Goal: Register for event/course

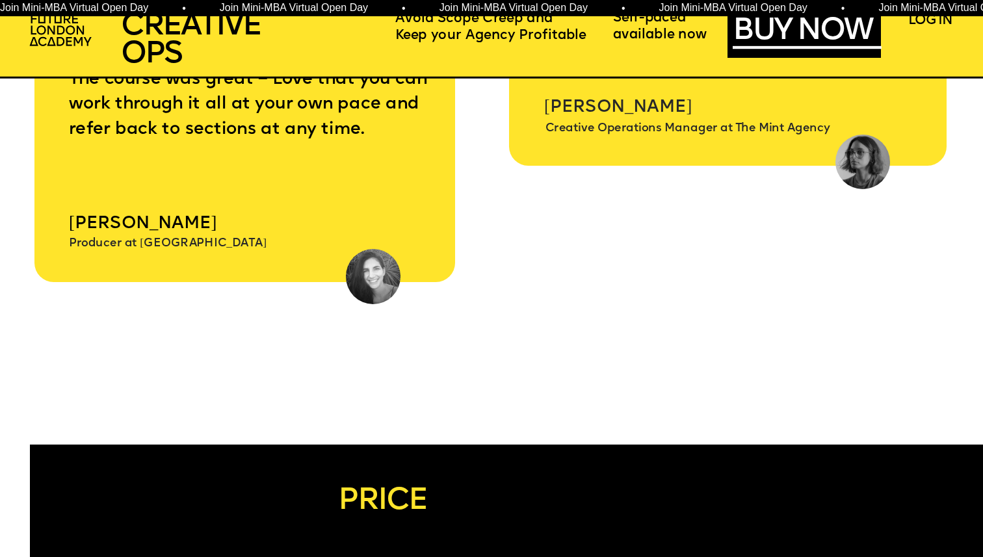
scroll to position [5760, 0]
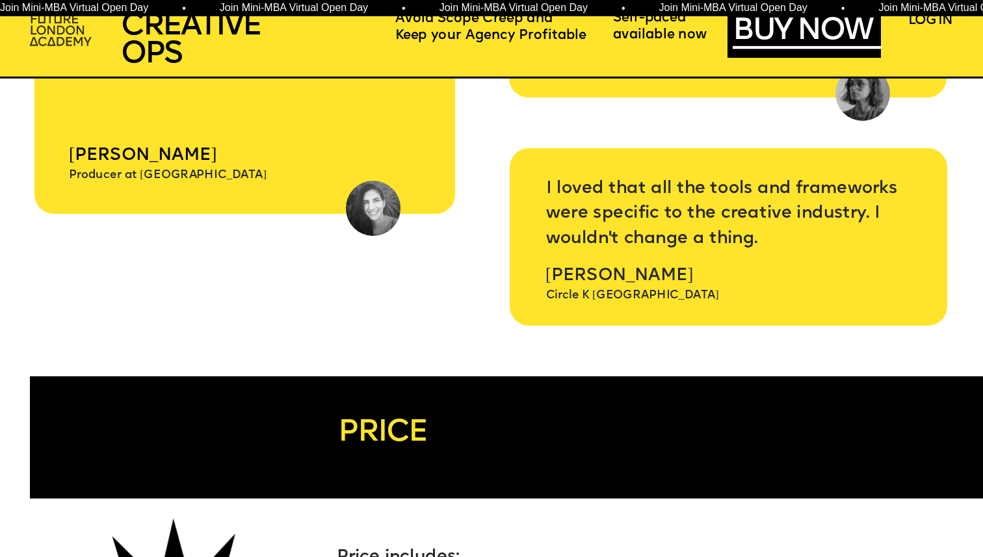
click at [48, 34] on img at bounding box center [62, 30] width 76 height 45
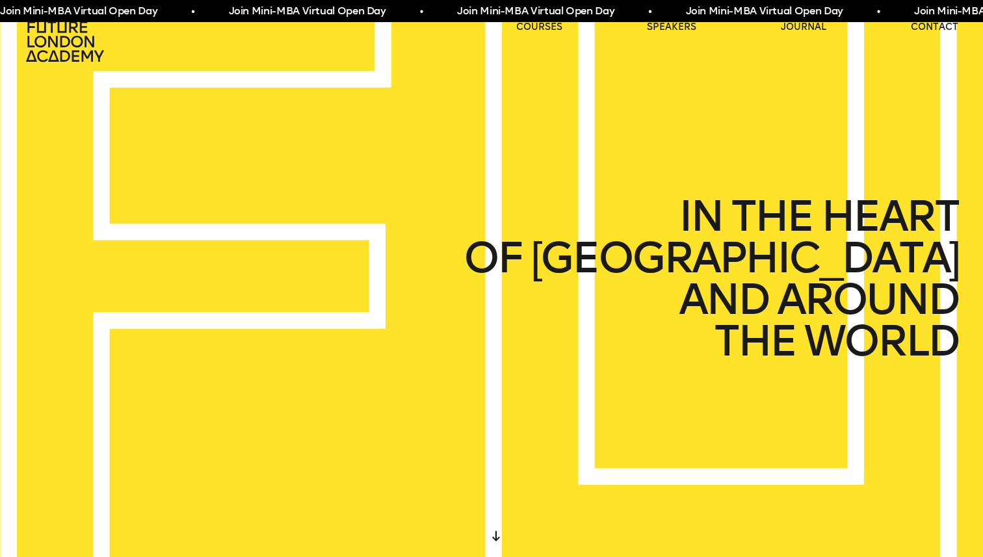
click at [495, 538] on icon at bounding box center [496, 536] width 8 height 10
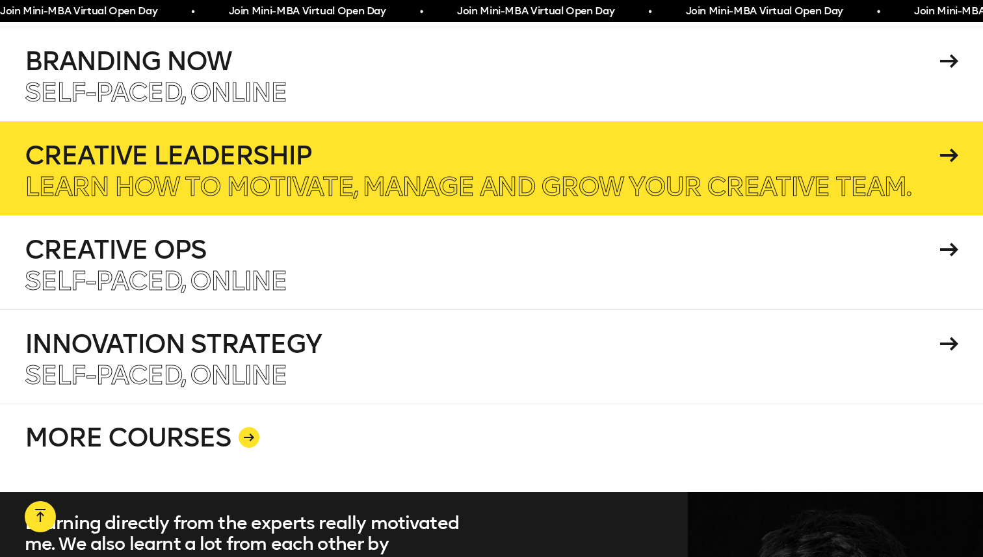
scroll to position [2359, 0]
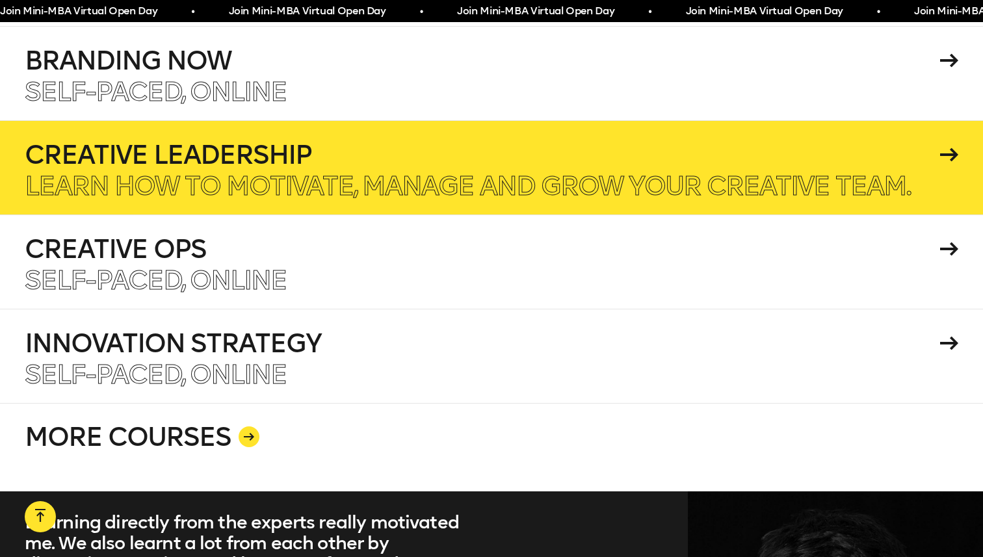
click at [440, 333] on h4 "Innovation Strategy" at bounding box center [480, 343] width 911 height 26
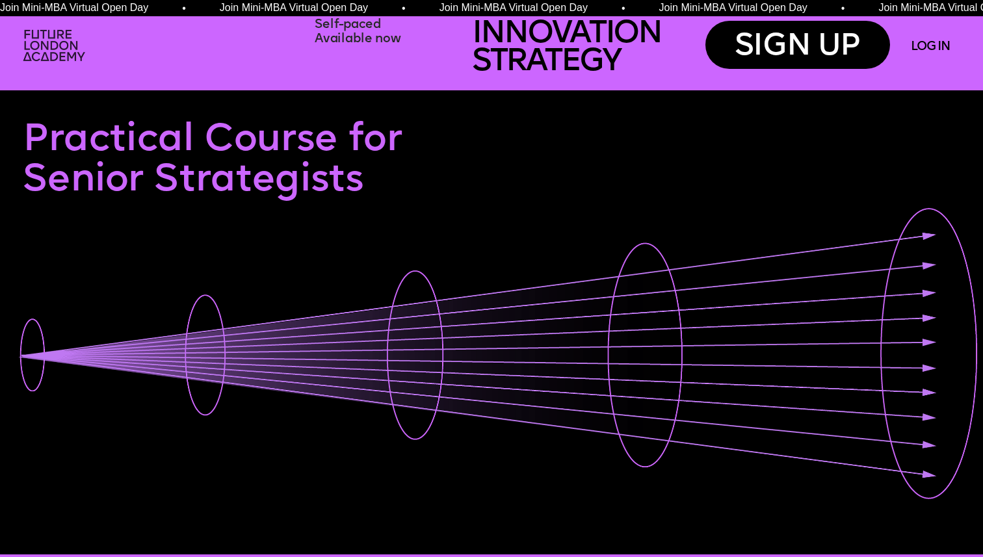
click at [37, 49] on img at bounding box center [56, 46] width 76 height 45
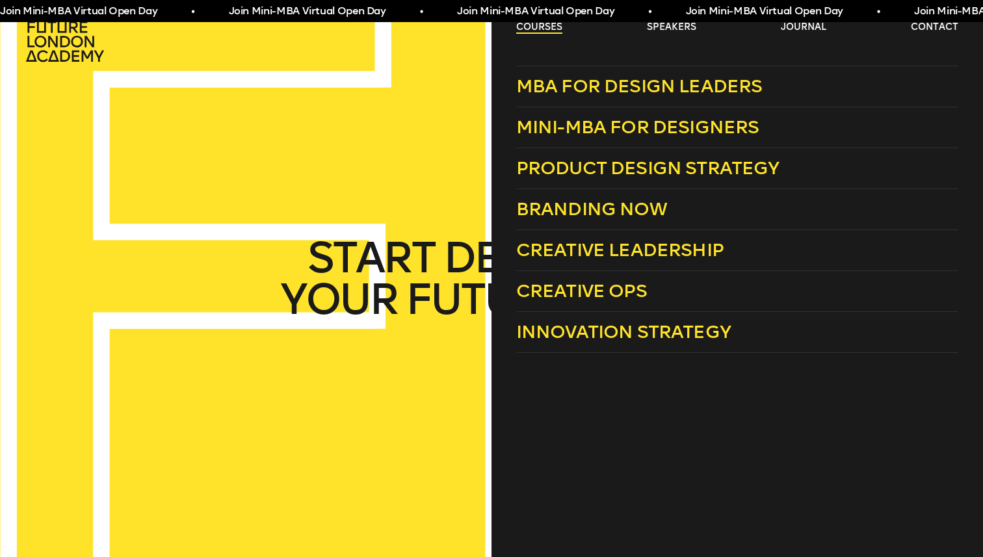
click at [531, 27] on link "courses" at bounding box center [539, 27] width 46 height 13
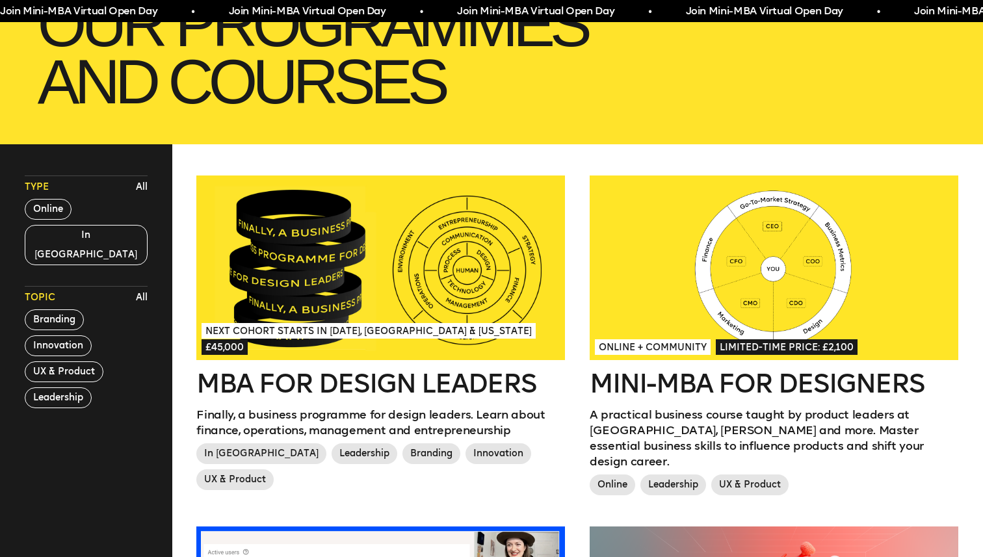
scroll to position [246, 0]
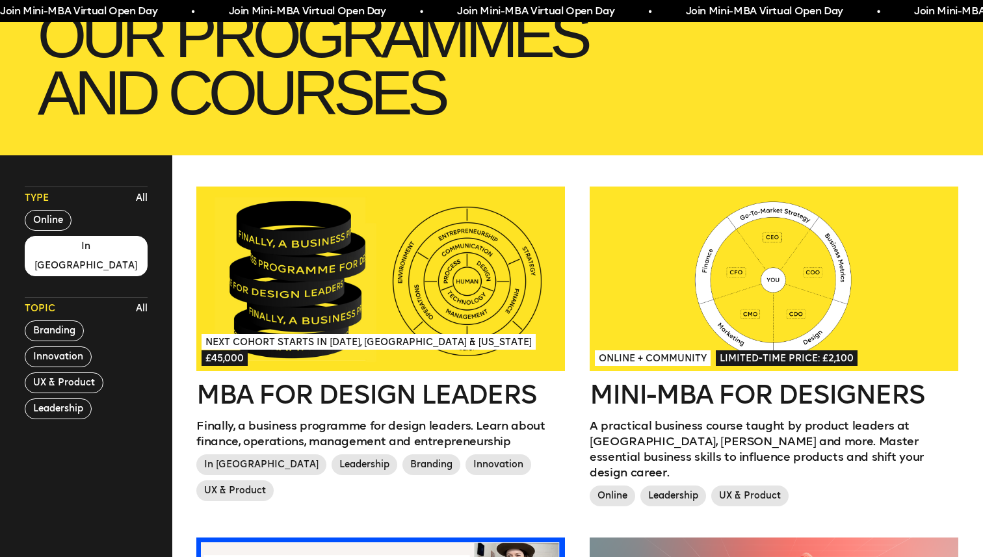
click at [47, 251] on button "In [GEOGRAPHIC_DATA]" at bounding box center [86, 256] width 123 height 40
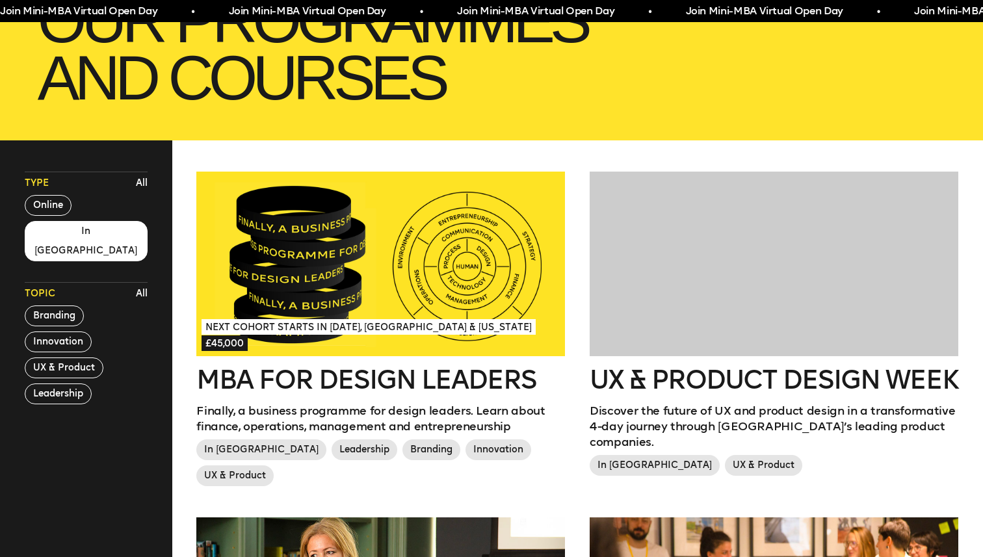
scroll to position [262, 0]
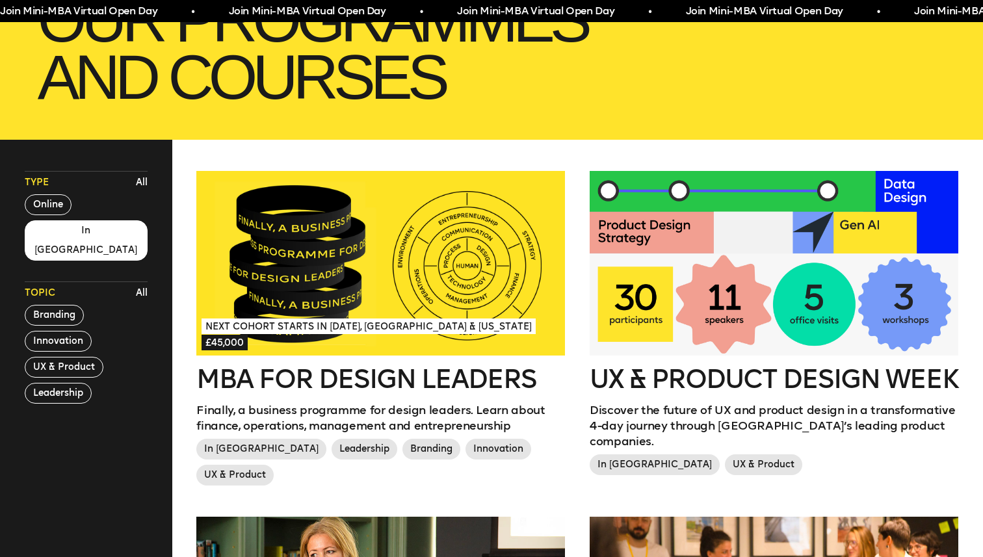
click at [739, 254] on div at bounding box center [774, 263] width 369 height 185
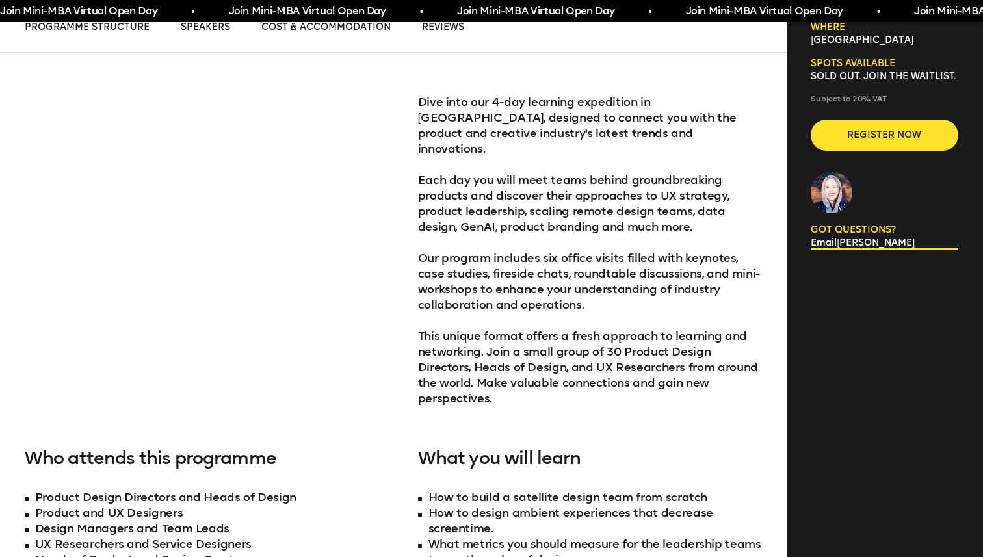
scroll to position [540, 0]
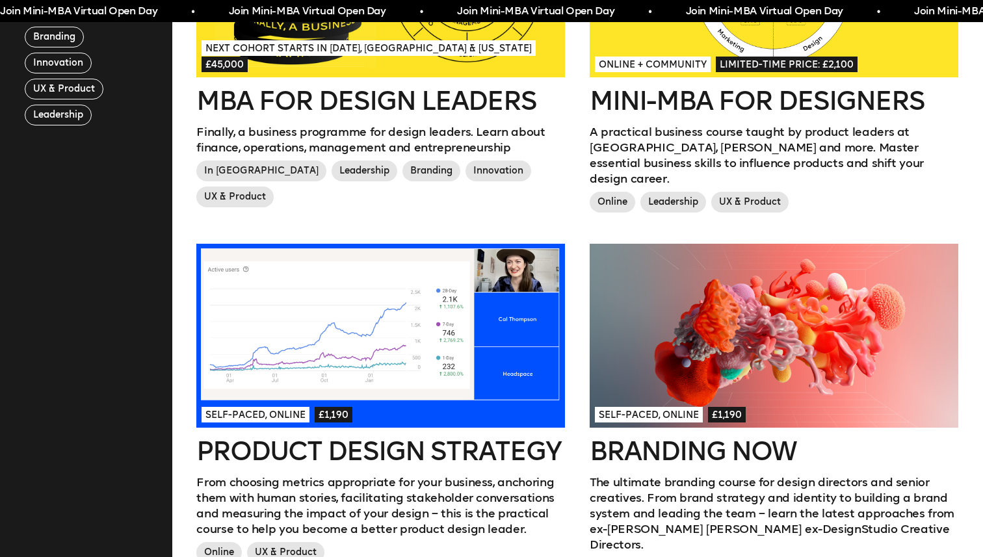
scroll to position [262, 0]
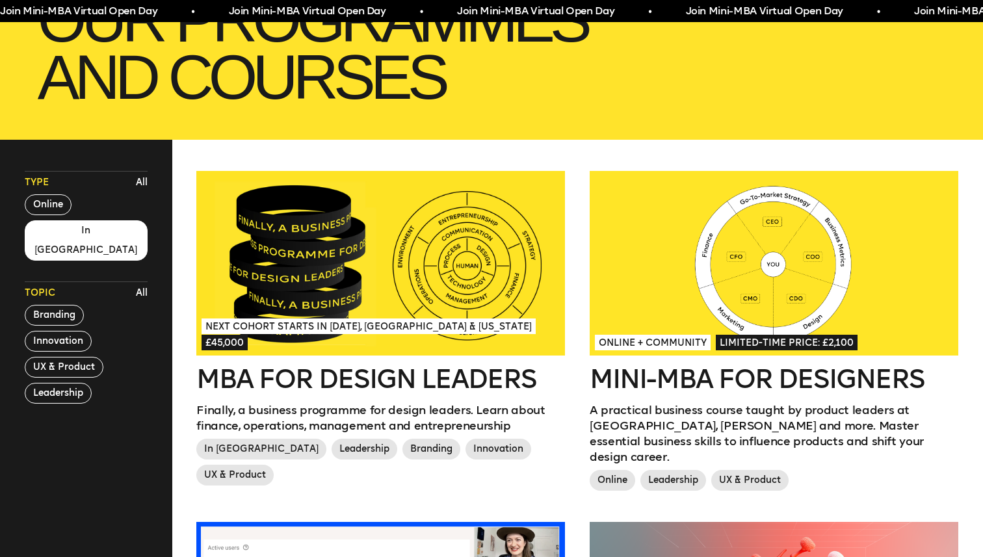
click at [40, 231] on button "In London" at bounding box center [86, 240] width 123 height 40
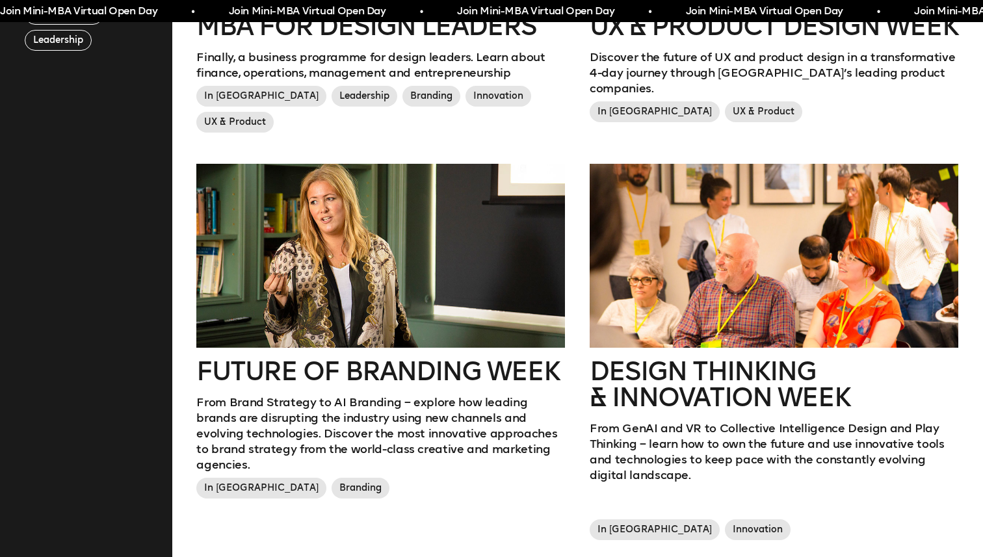
scroll to position [616, 0]
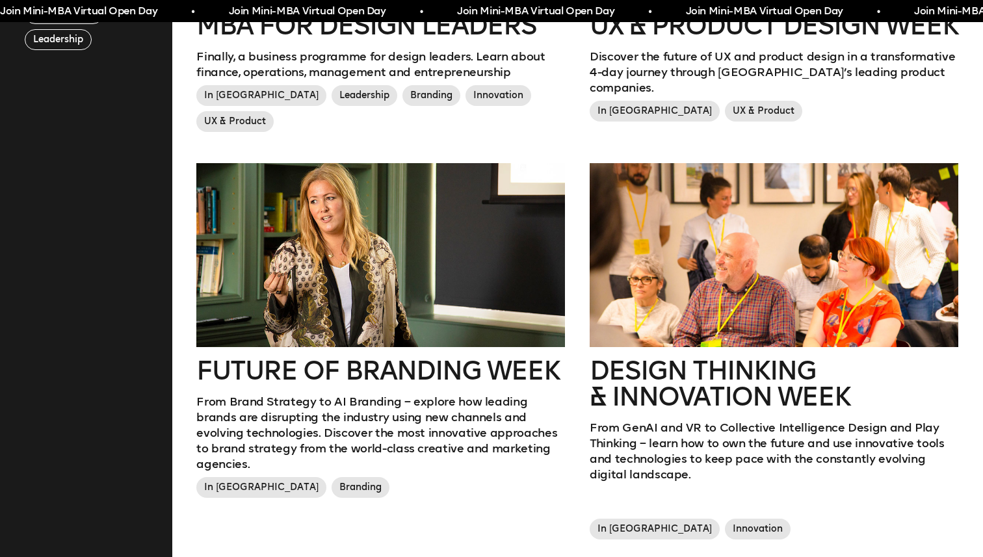
click at [759, 269] on div at bounding box center [774, 255] width 369 height 185
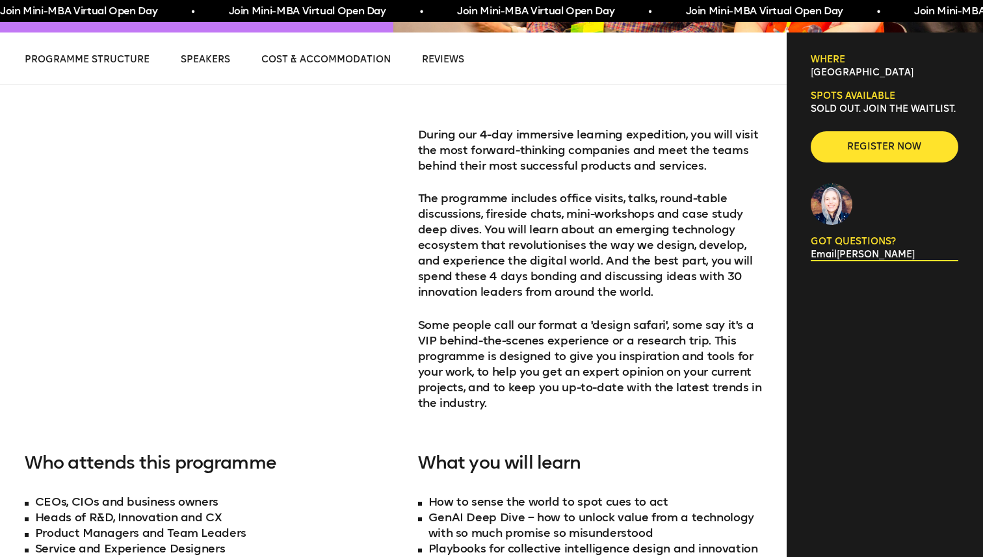
scroll to position [499, 0]
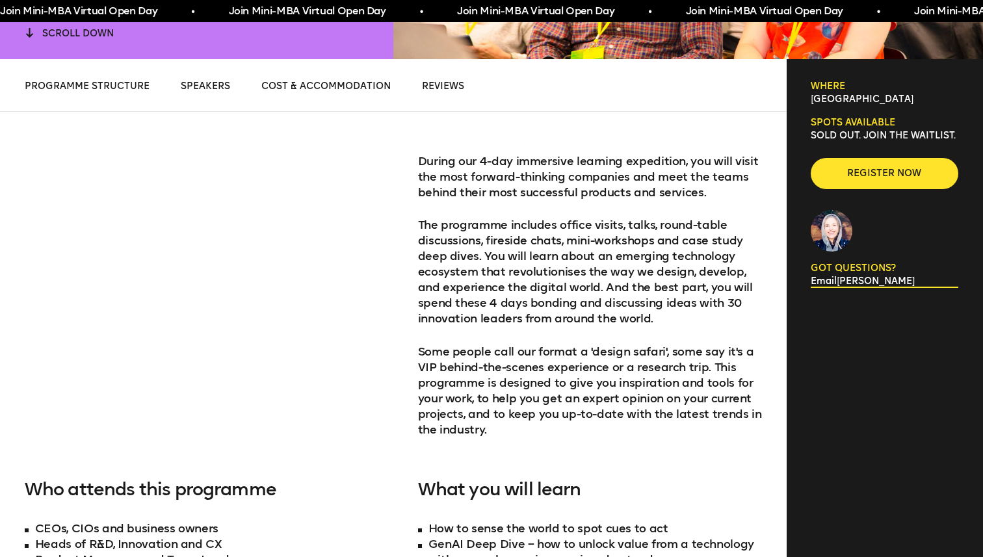
scroll to position [616, 0]
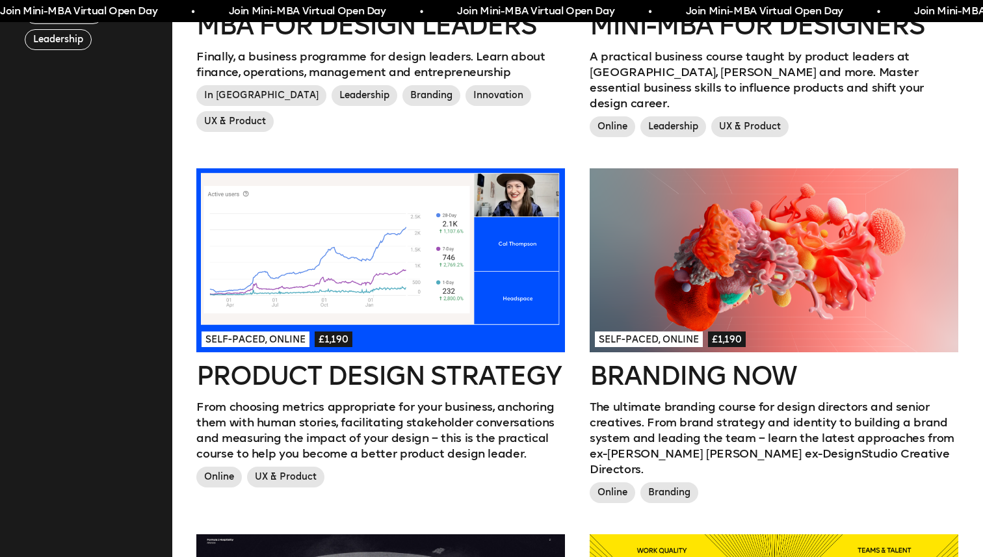
click at [584, 194] on div "Self-paced, Online £1,190 Branding Now The ultimate branding course for design …" at bounding box center [773, 351] width 393 height 367
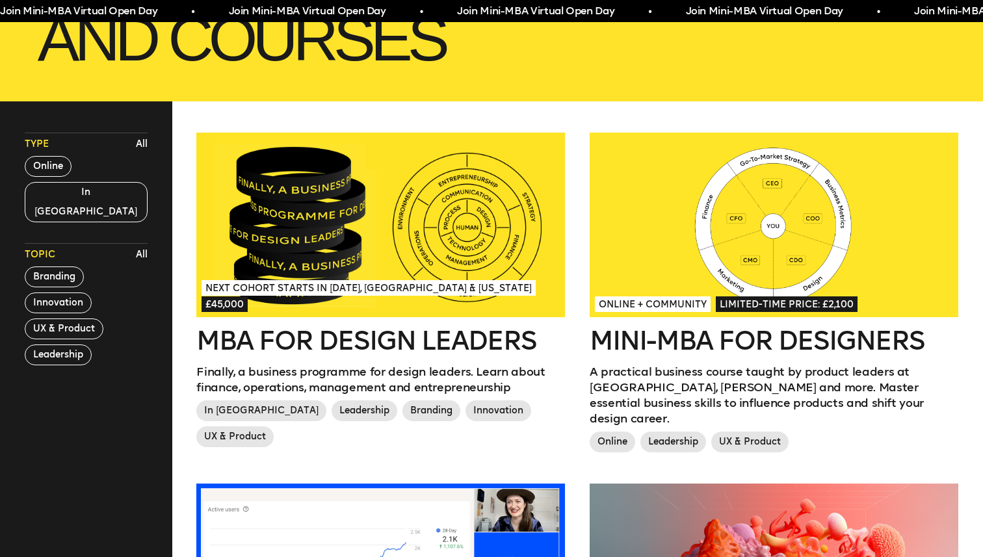
scroll to position [0, 0]
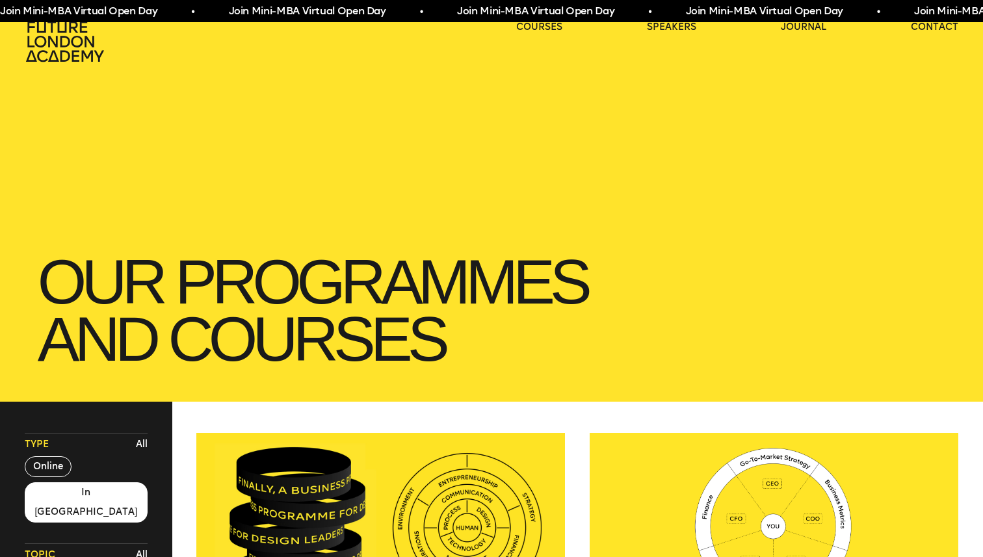
click at [57, 494] on button "In London" at bounding box center [86, 502] width 123 height 40
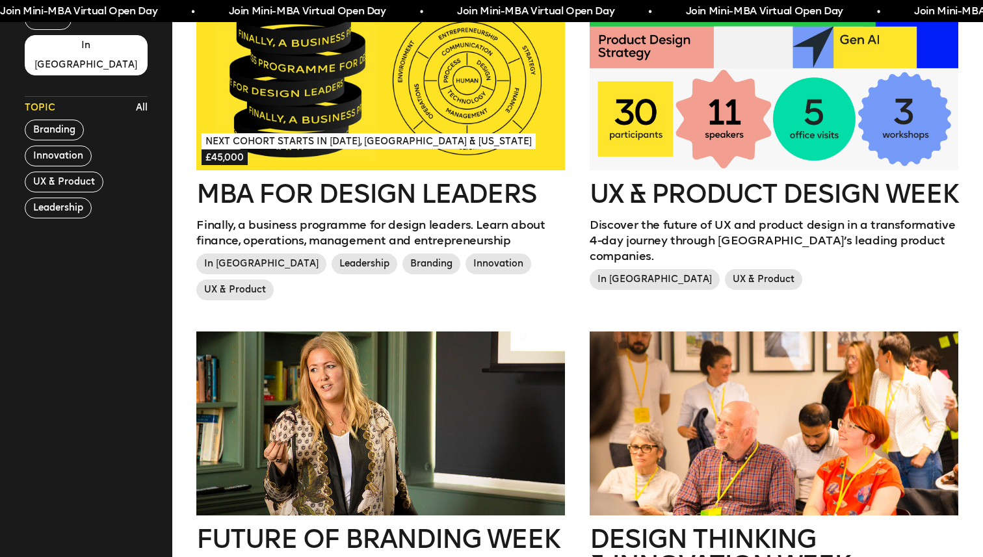
scroll to position [449, 0]
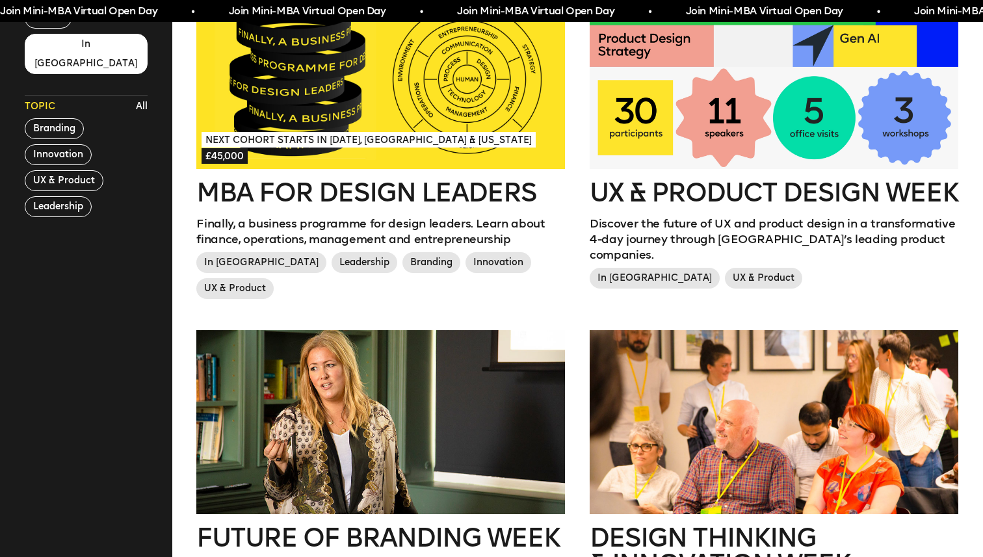
click at [376, 99] on div at bounding box center [380, 76] width 369 height 185
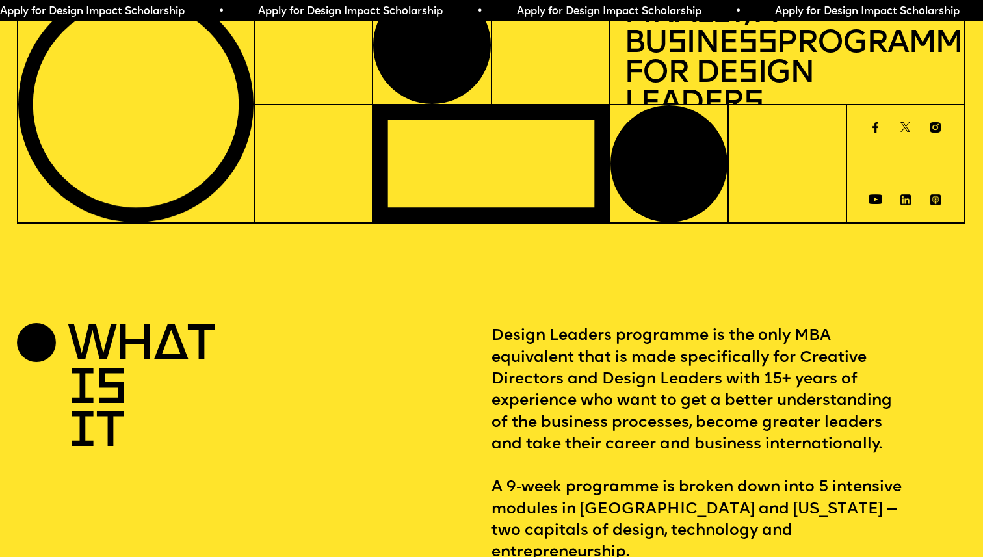
scroll to position [272, 0]
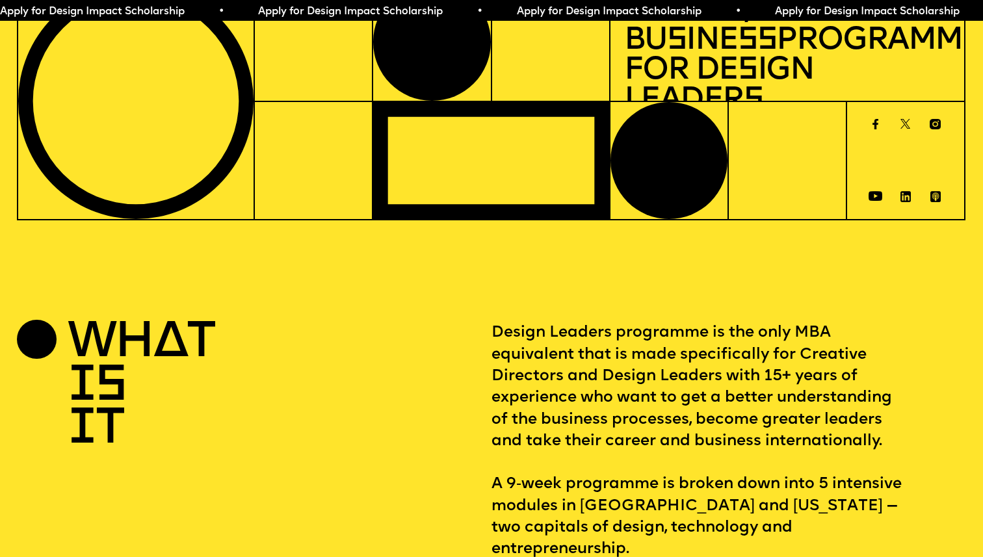
click at [414, 306] on section "WHAT IS IT Design Leaders programme is the only MBA equivalent that is made spe…" at bounding box center [491, 469] width 983 height 395
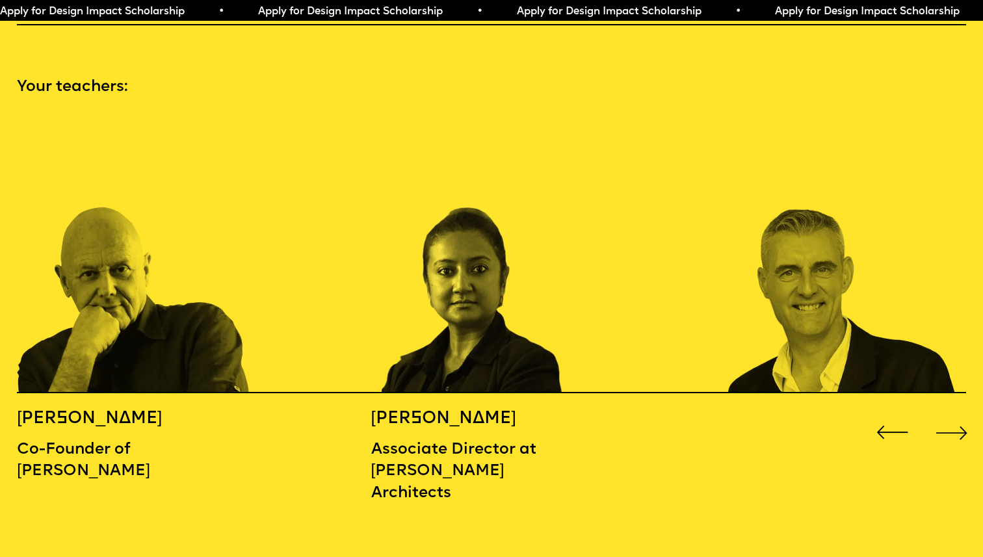
scroll to position [1431, 0]
click at [958, 412] on div "Next slide" at bounding box center [951, 431] width 39 height 39
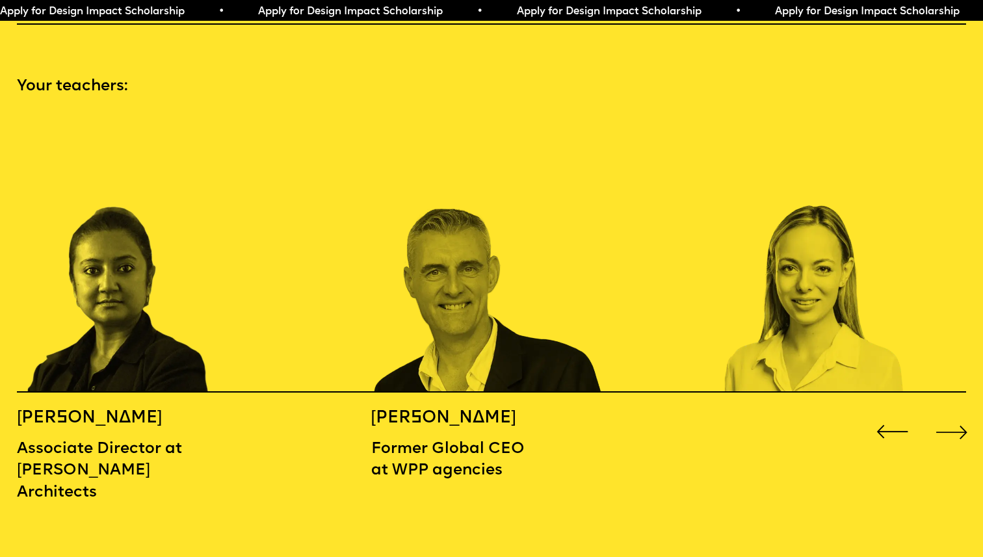
click at [958, 412] on div "Next slide" at bounding box center [951, 431] width 39 height 39
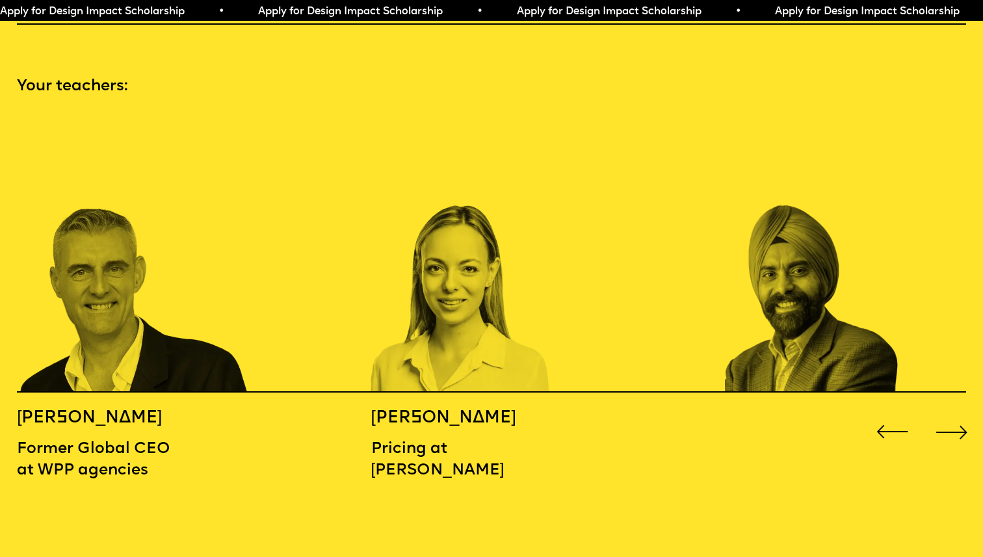
click at [958, 412] on div "Next slide" at bounding box center [951, 431] width 39 height 39
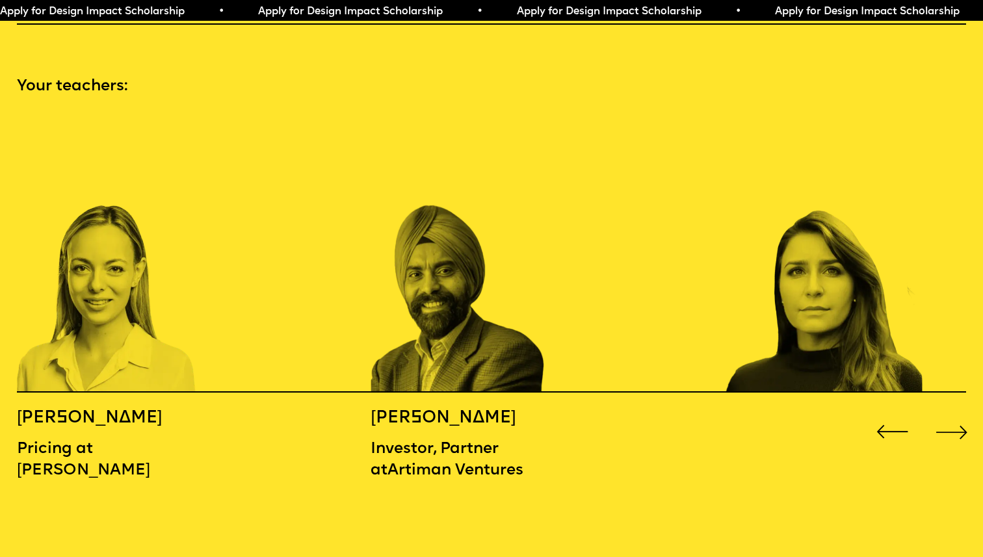
click at [958, 412] on div "Next slide" at bounding box center [951, 431] width 39 height 39
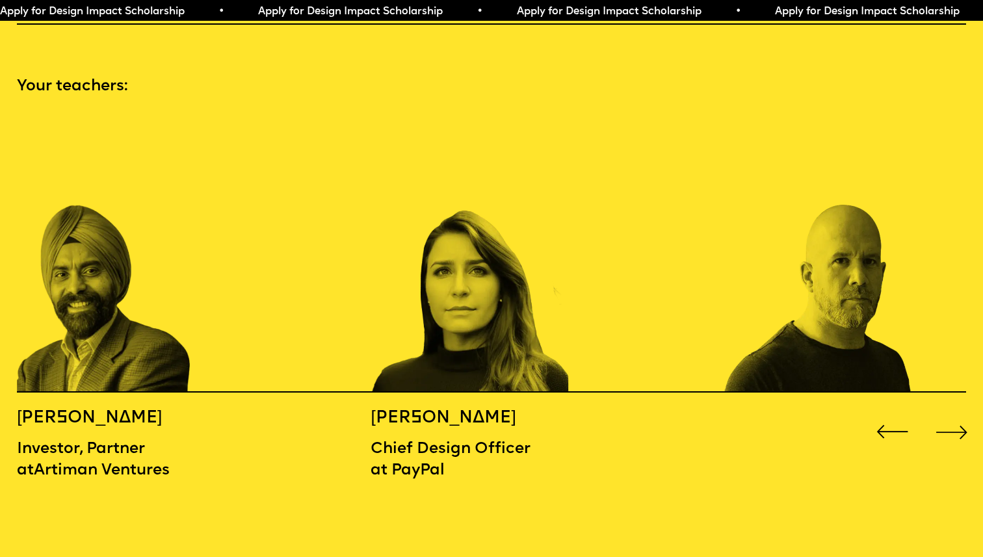
click at [957, 412] on div "Next slide" at bounding box center [951, 431] width 39 height 39
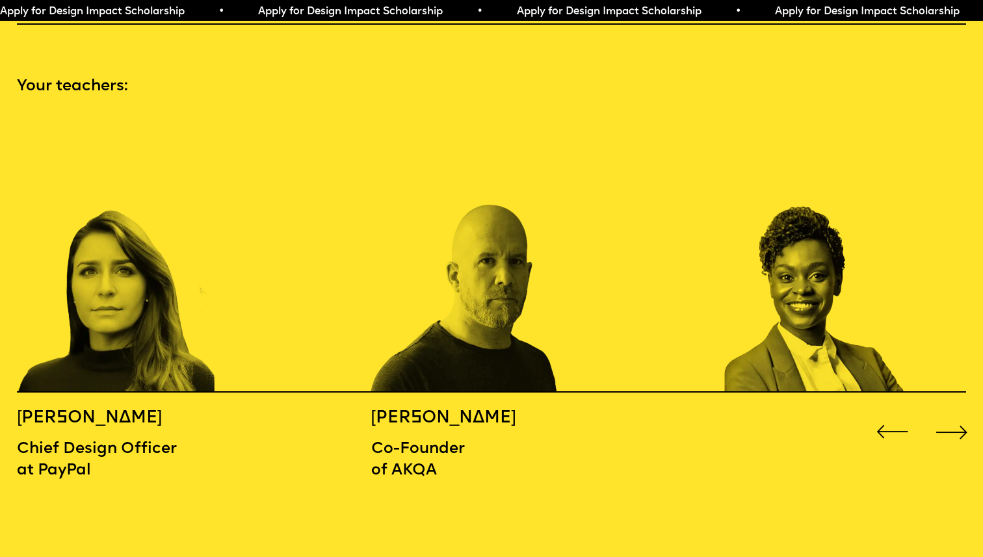
click at [957, 412] on div "Next slide" at bounding box center [951, 431] width 39 height 39
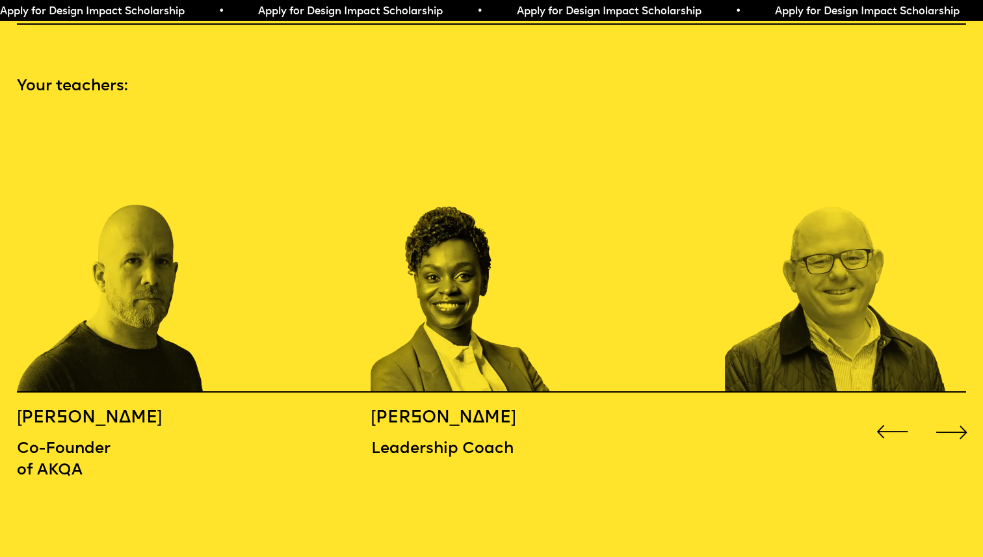
click at [957, 412] on div "Next slide" at bounding box center [951, 431] width 39 height 39
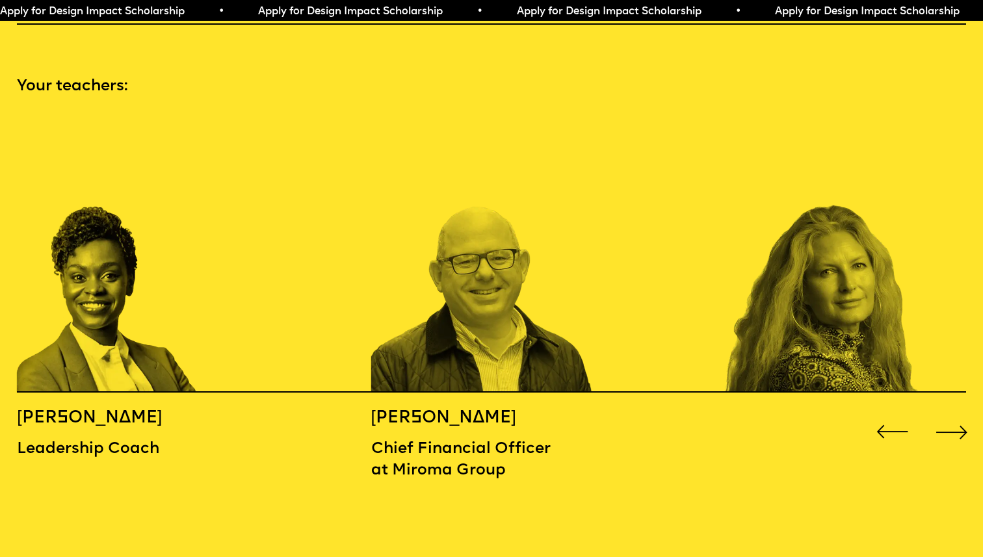
click at [957, 412] on div "Next slide" at bounding box center [951, 431] width 39 height 39
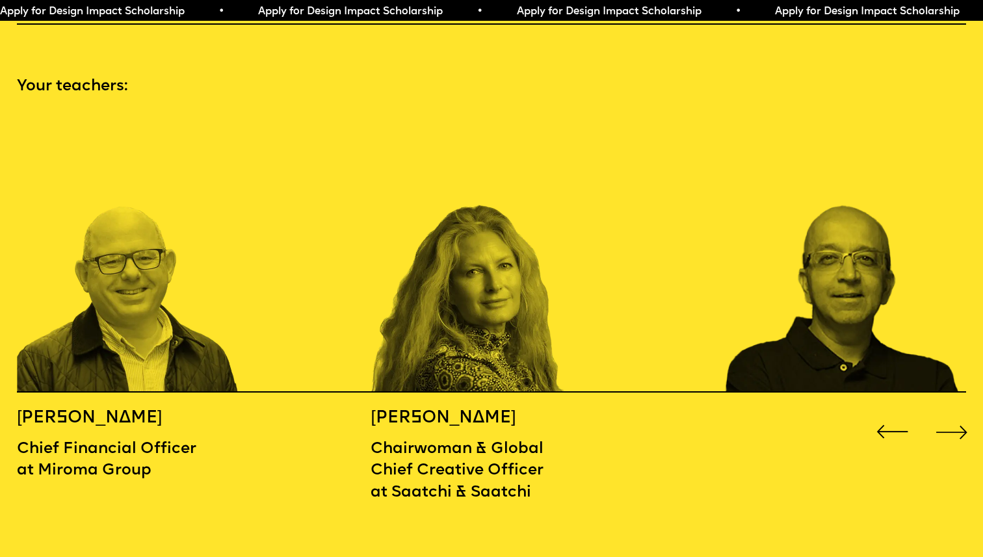
click at [957, 412] on div "Next slide" at bounding box center [951, 431] width 39 height 39
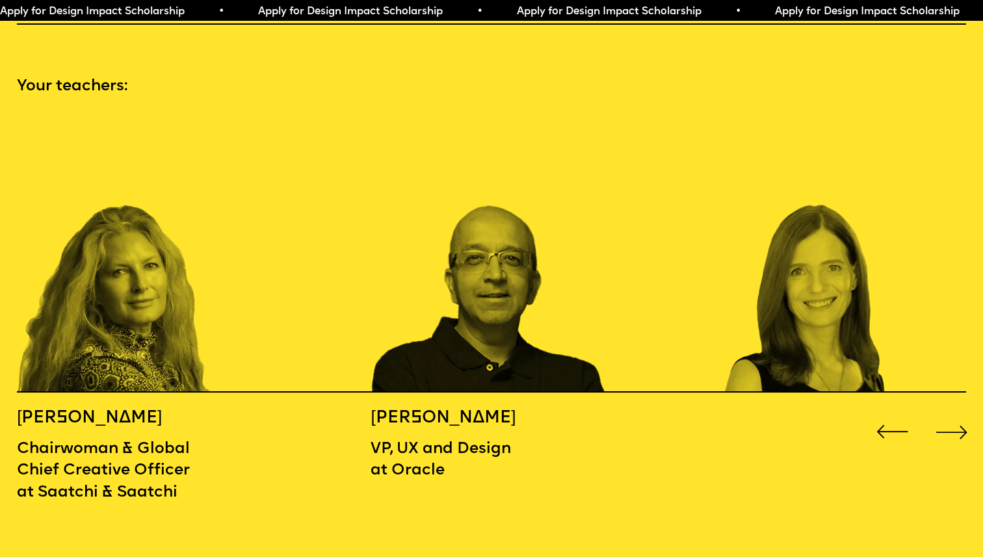
click at [957, 412] on div "Next slide" at bounding box center [951, 431] width 39 height 39
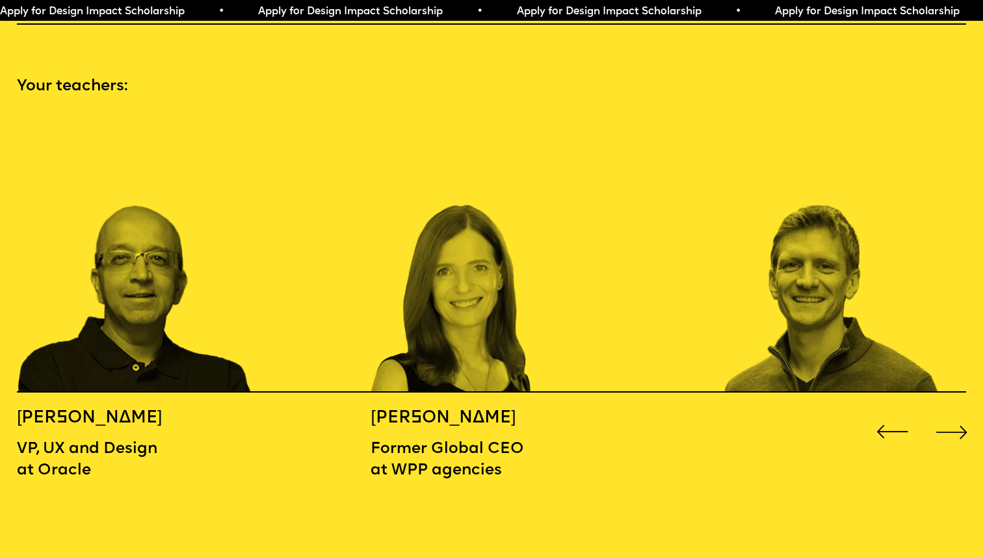
click at [957, 412] on div "Next slide" at bounding box center [951, 431] width 39 height 39
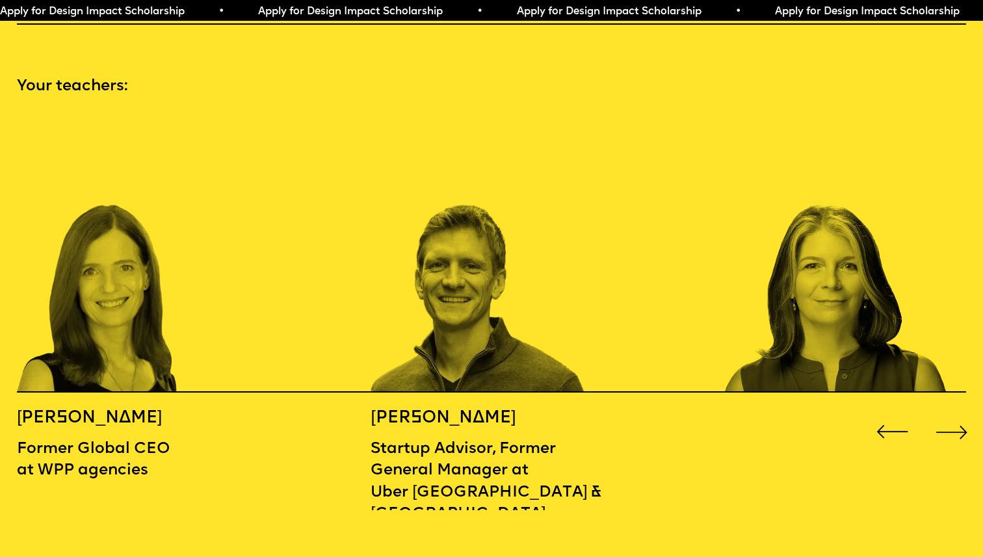
click at [957, 412] on div "Next slide" at bounding box center [951, 431] width 39 height 39
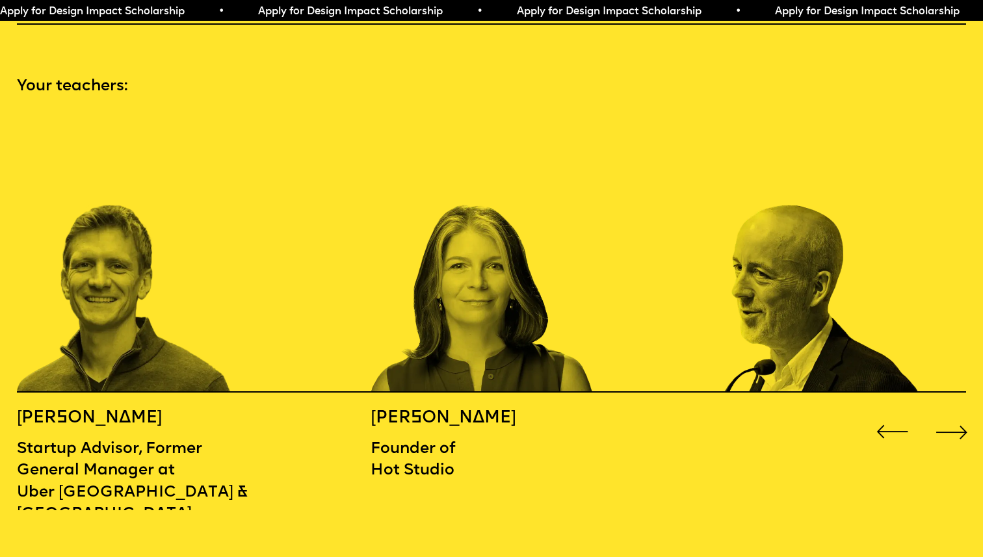
click at [957, 412] on div "Next slide" at bounding box center [951, 431] width 39 height 39
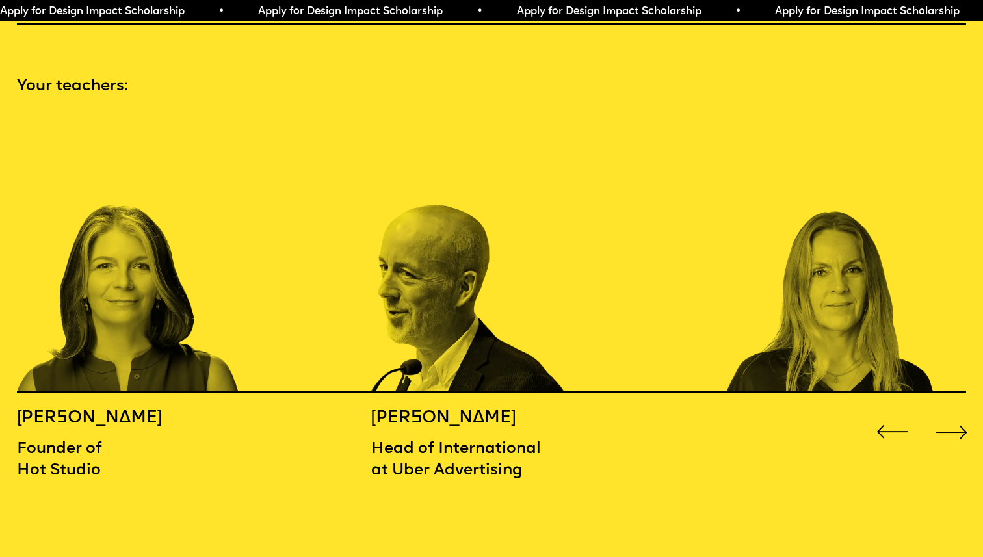
click at [957, 412] on div "Next slide" at bounding box center [951, 431] width 39 height 39
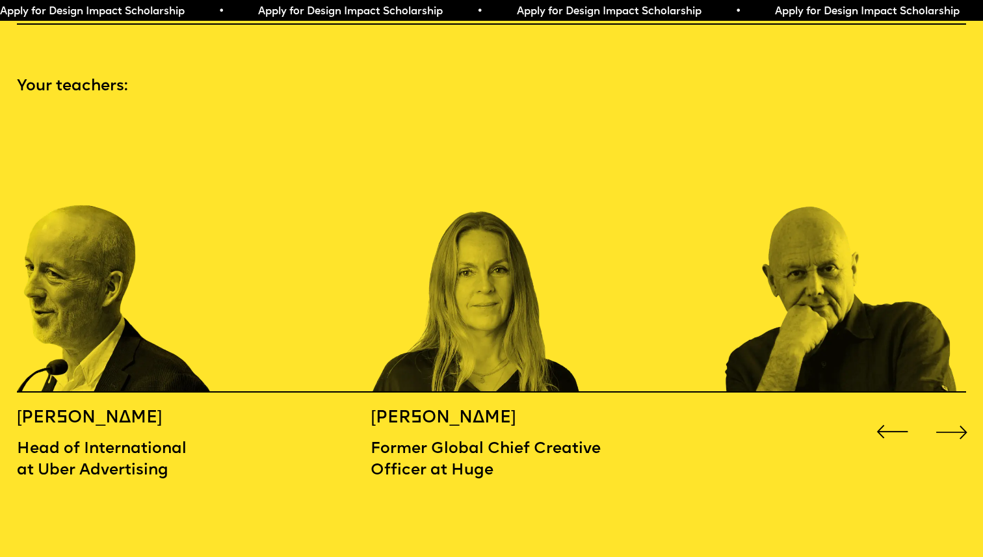
click at [957, 412] on div "Next slide" at bounding box center [951, 431] width 39 height 39
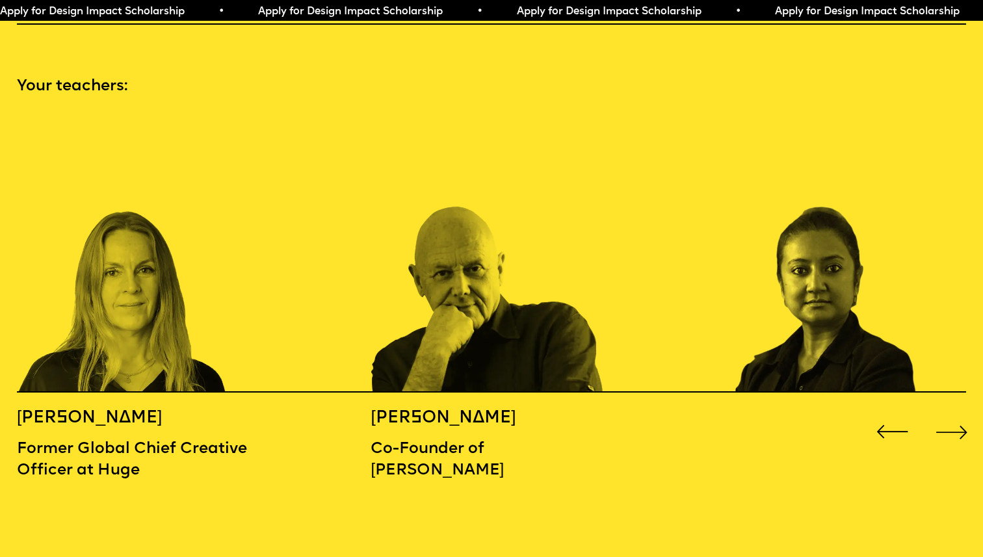
click at [957, 412] on div "Next slide" at bounding box center [951, 431] width 39 height 39
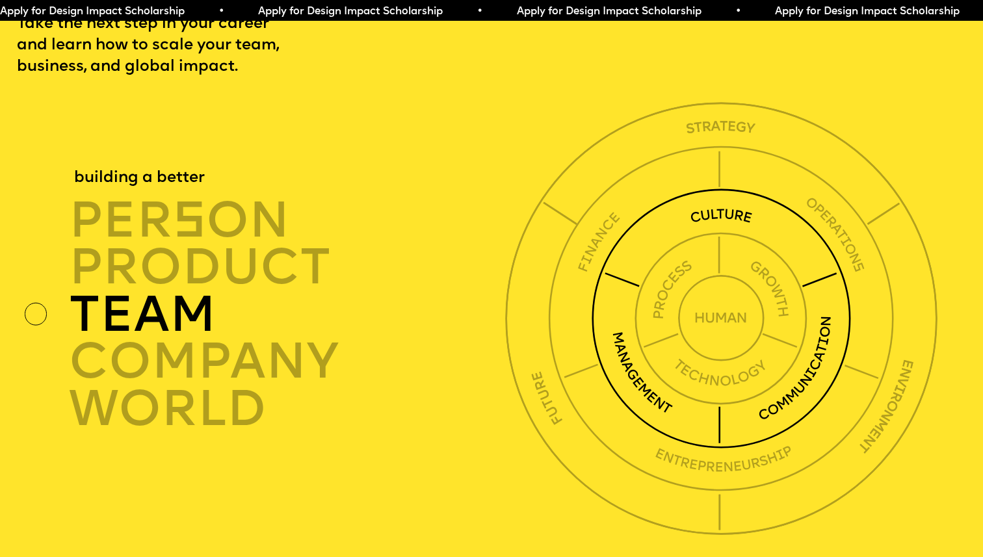
scroll to position [3424, 0]
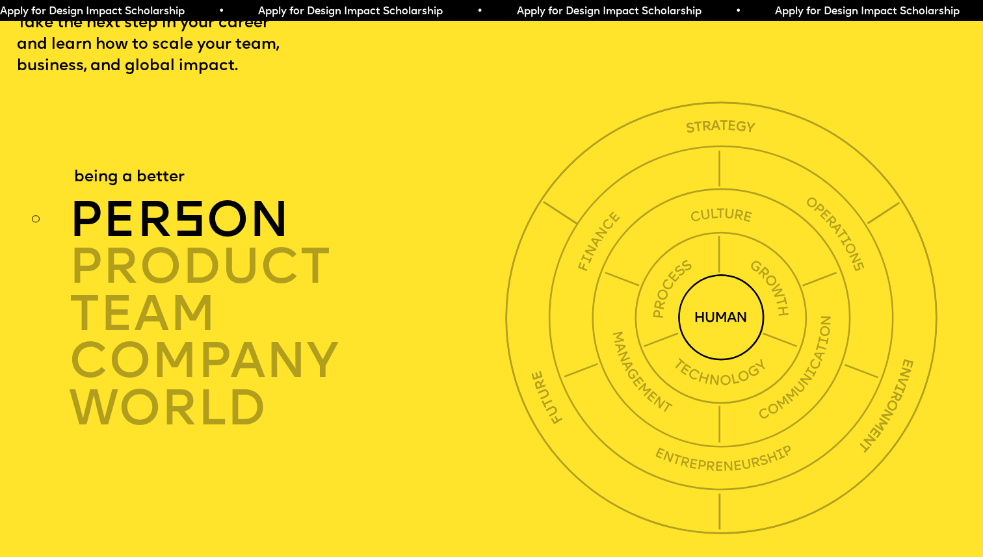
click at [176, 198] on span "s" at bounding box center [189, 223] width 33 height 50
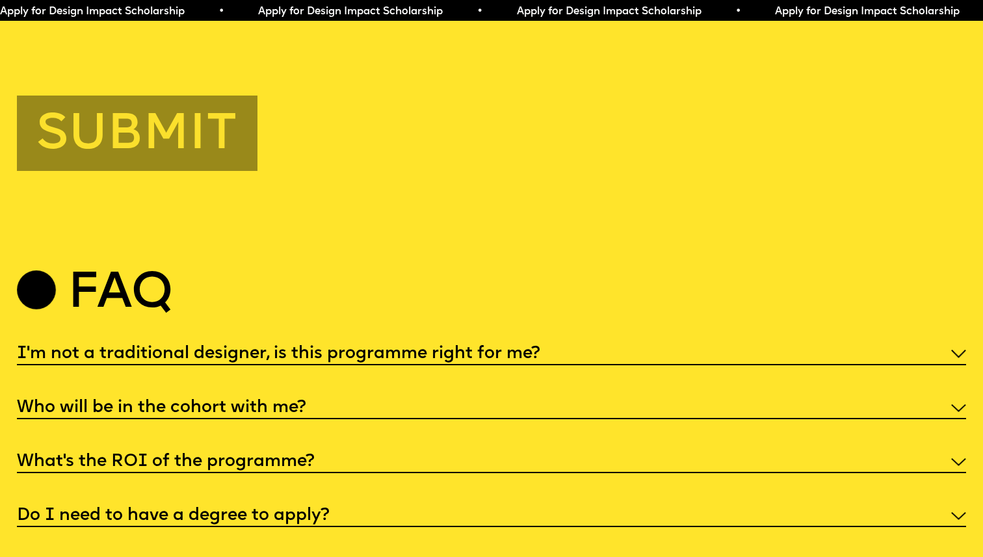
scroll to position [4885, 0]
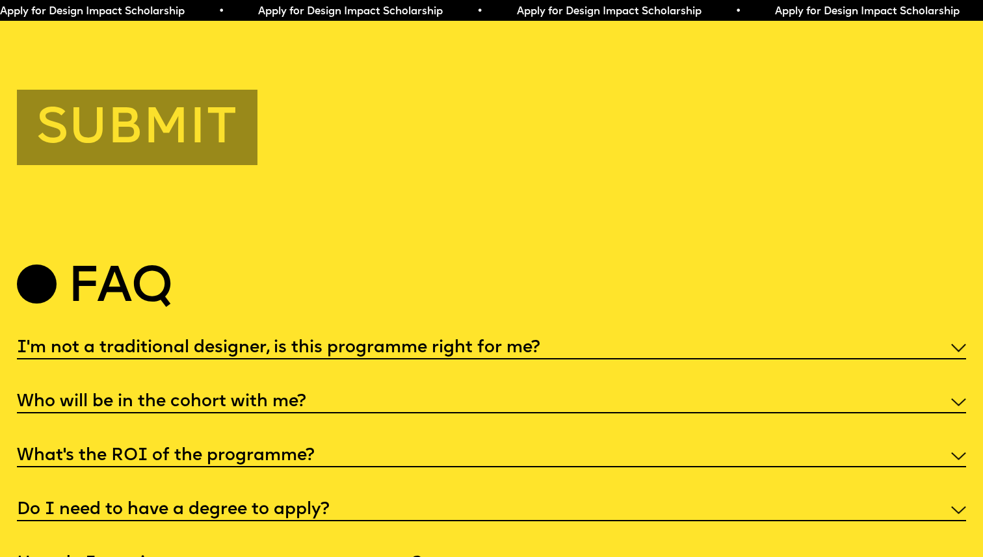
click at [958, 344] on img at bounding box center [958, 348] width 15 height 8
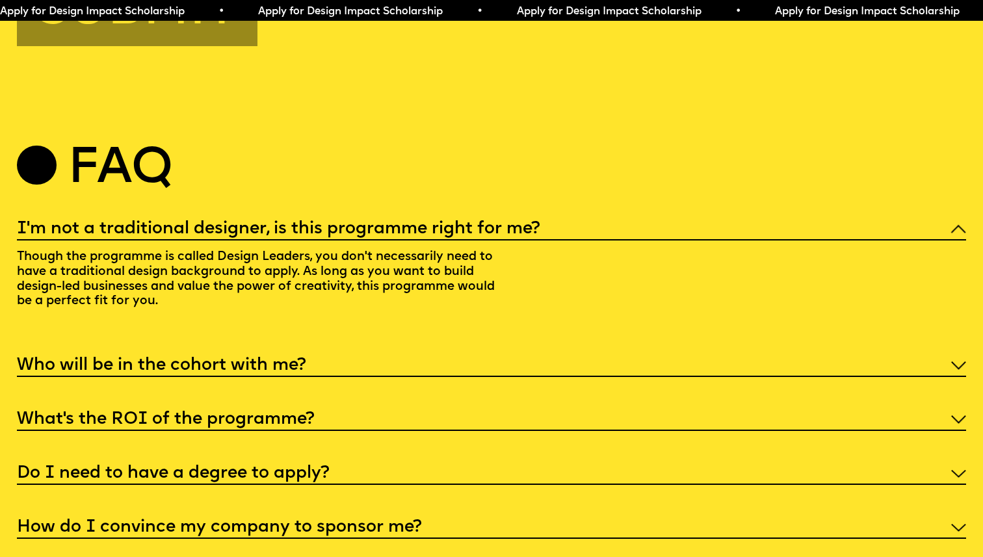
scroll to position [5011, 0]
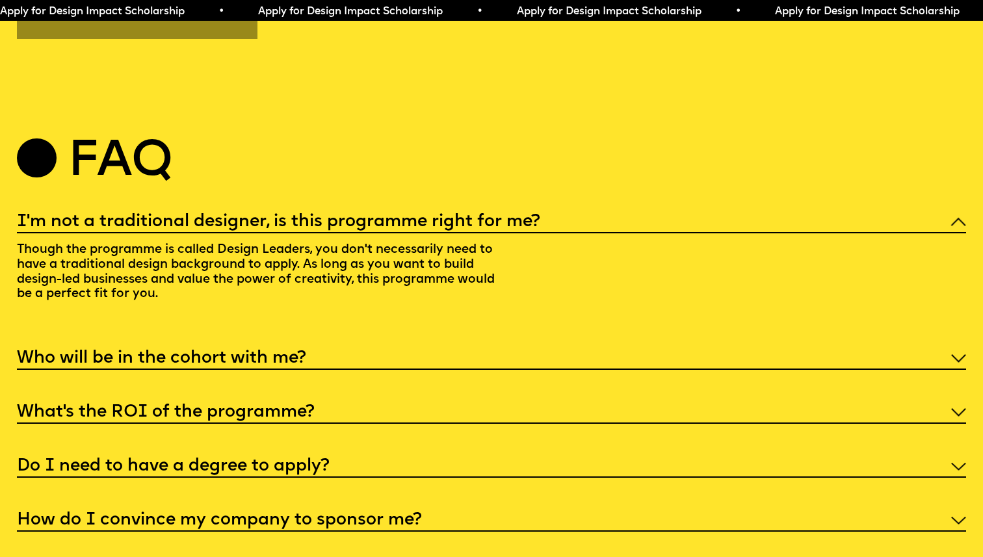
click at [955, 408] on img at bounding box center [958, 412] width 15 height 8
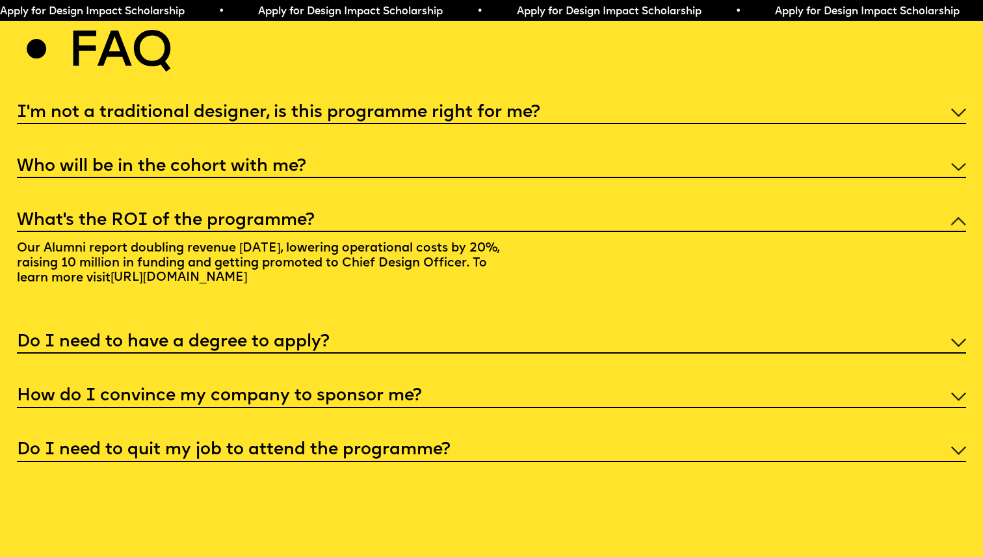
scroll to position [5141, 0]
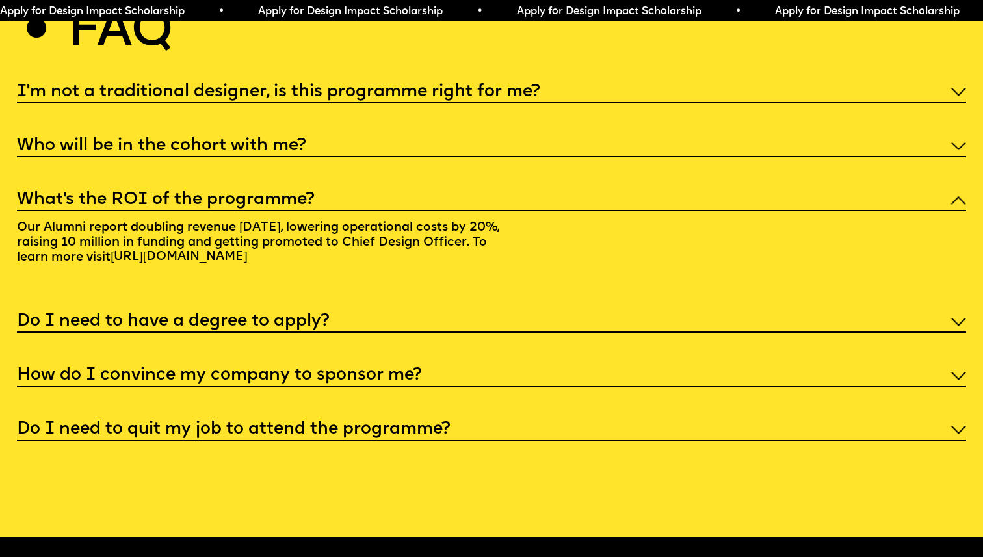
click at [955, 318] on img at bounding box center [958, 322] width 15 height 8
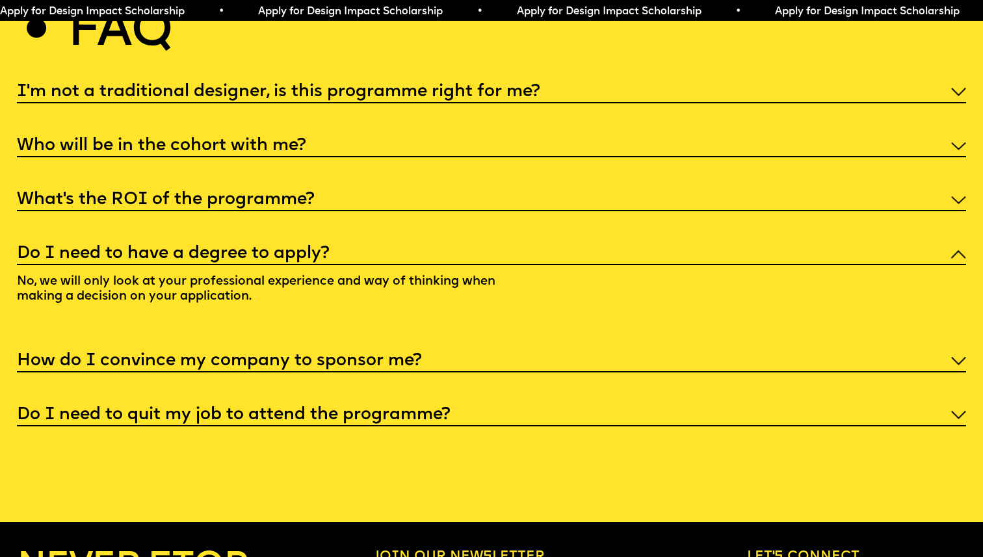
click at [958, 357] on img at bounding box center [958, 361] width 15 height 8
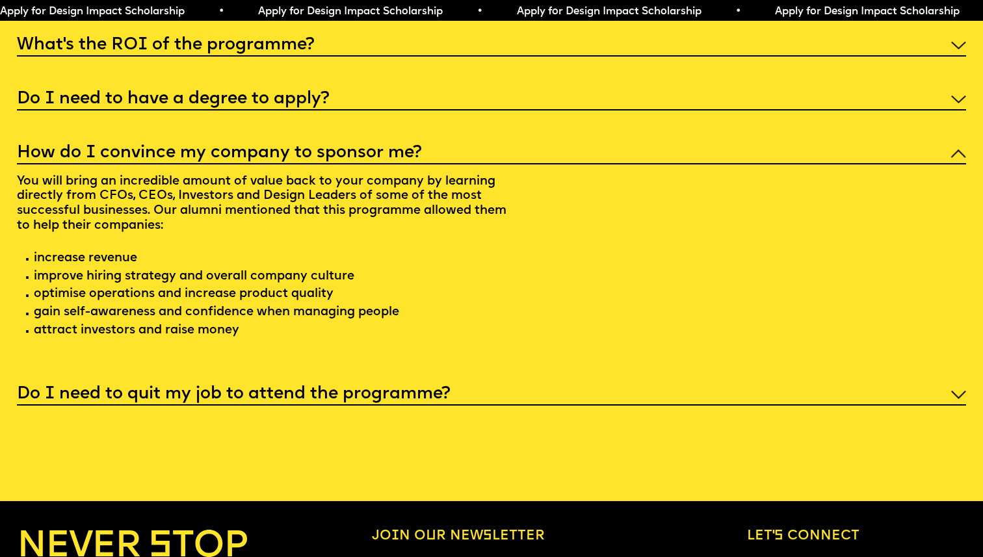
scroll to position [5304, 0]
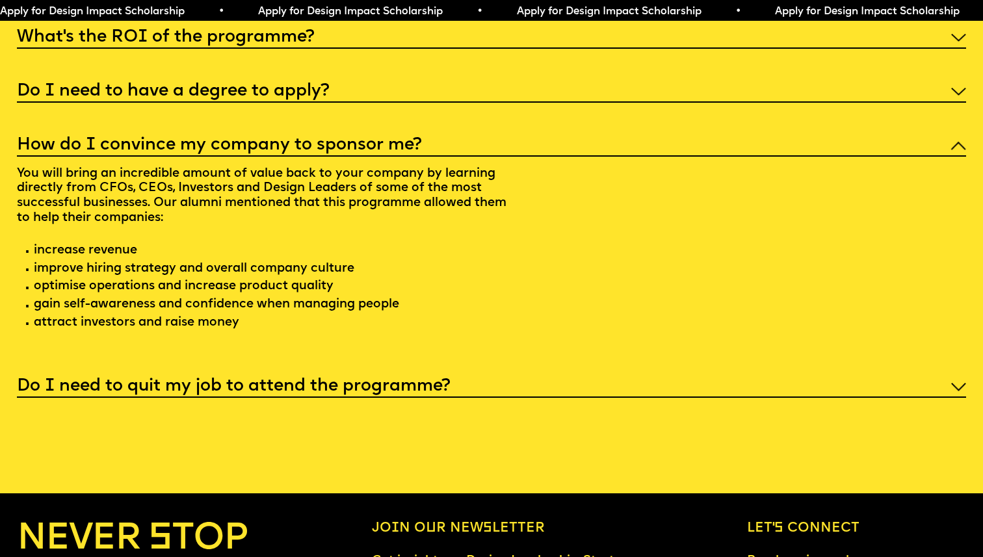
click at [956, 383] on img at bounding box center [958, 387] width 15 height 8
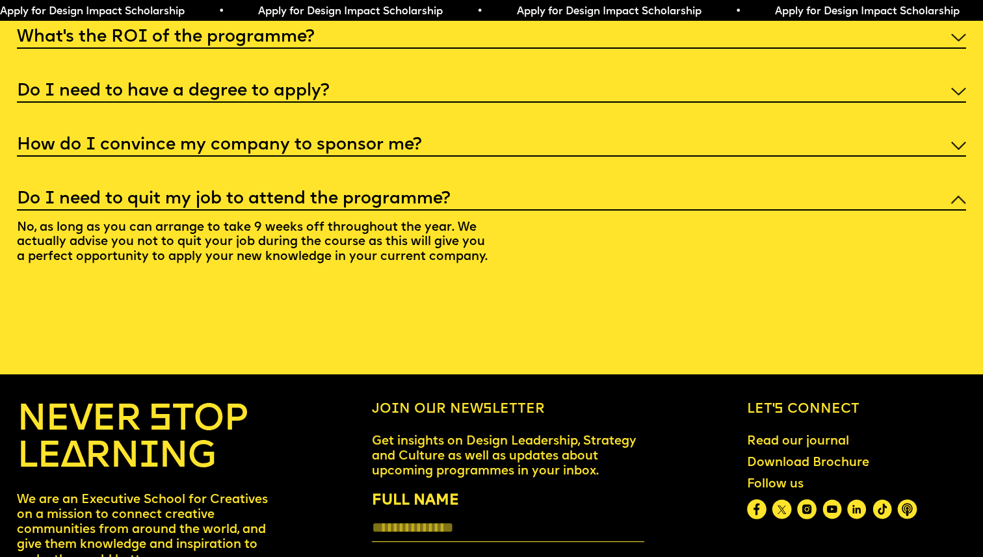
click at [958, 196] on img at bounding box center [958, 200] width 15 height 8
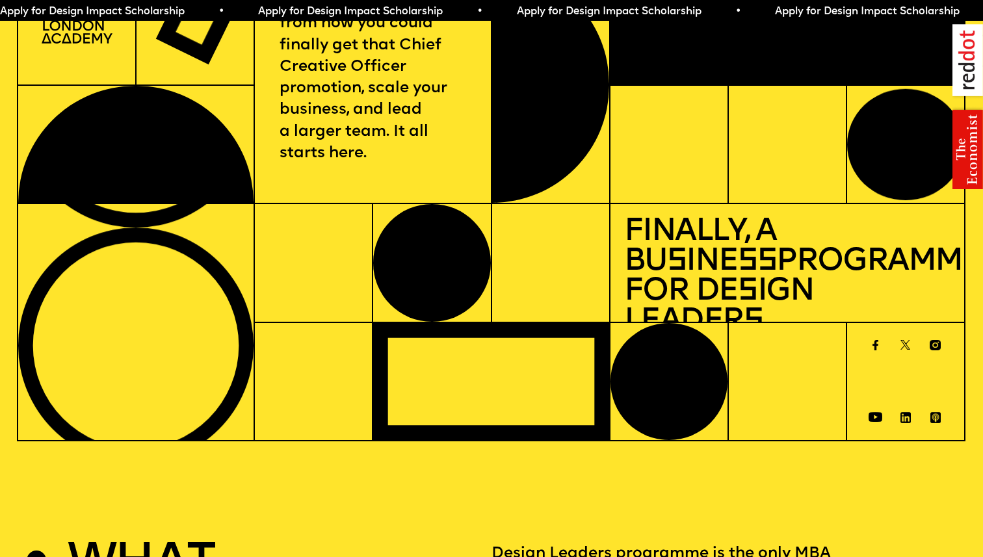
scroll to position [0, 0]
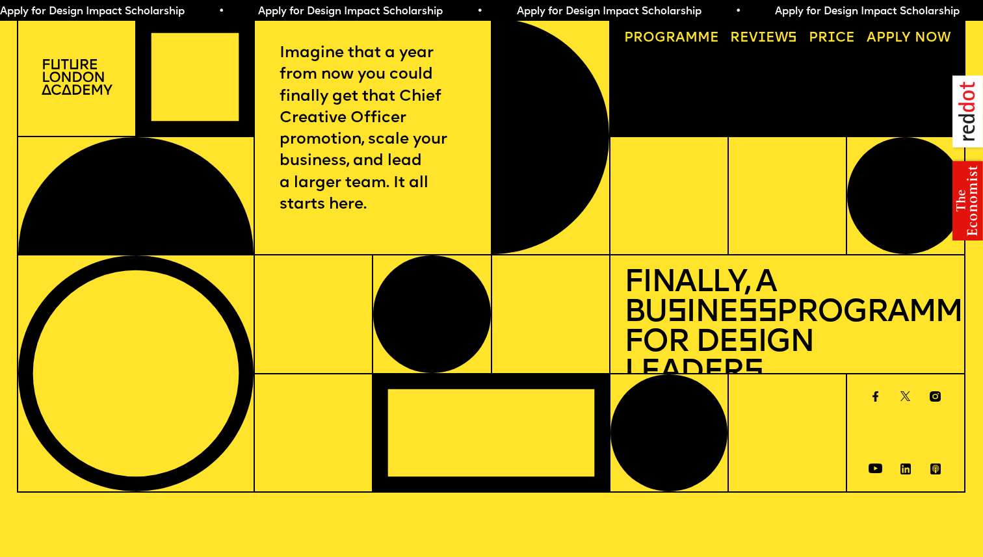
click at [966, 203] on img at bounding box center [968, 157] width 31 height 165
click at [672, 34] on link "Progr a mme" at bounding box center [671, 38] width 109 height 27
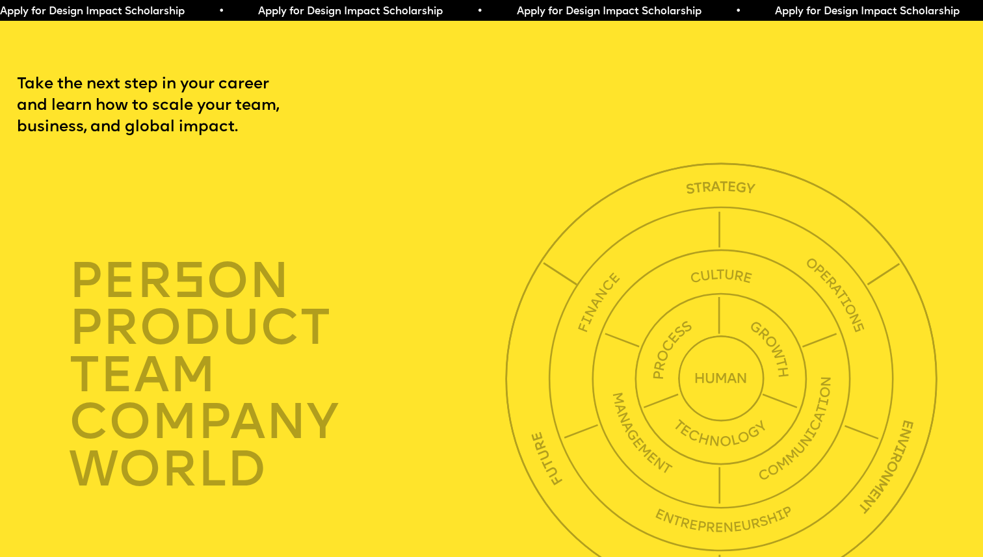
scroll to position [3364, 0]
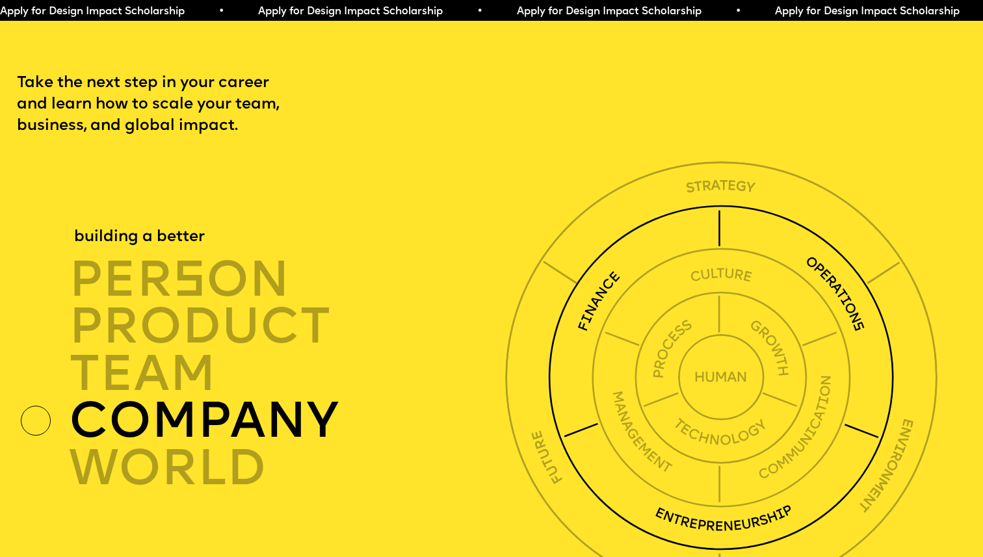
click at [588, 280] on img at bounding box center [721, 378] width 346 height 346
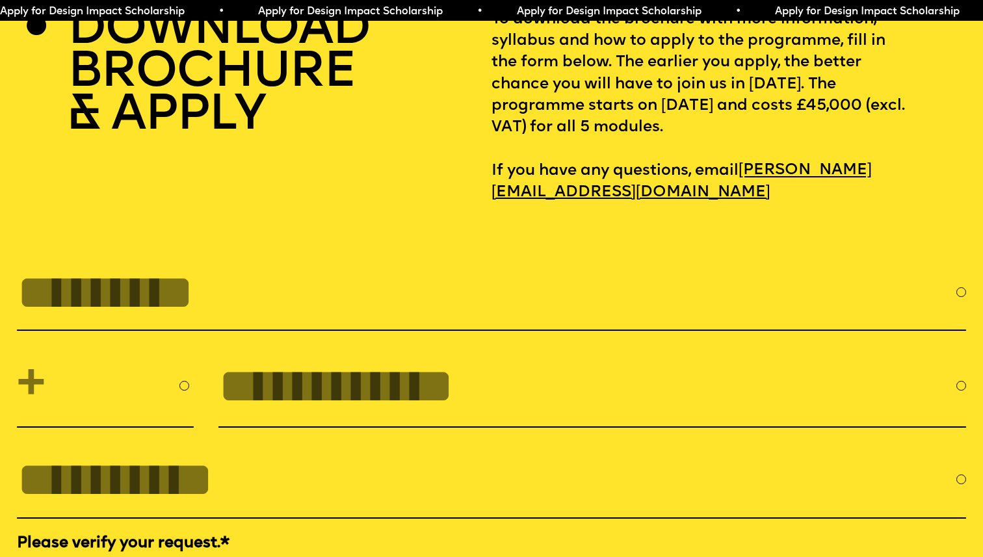
scroll to position [4334, 0]
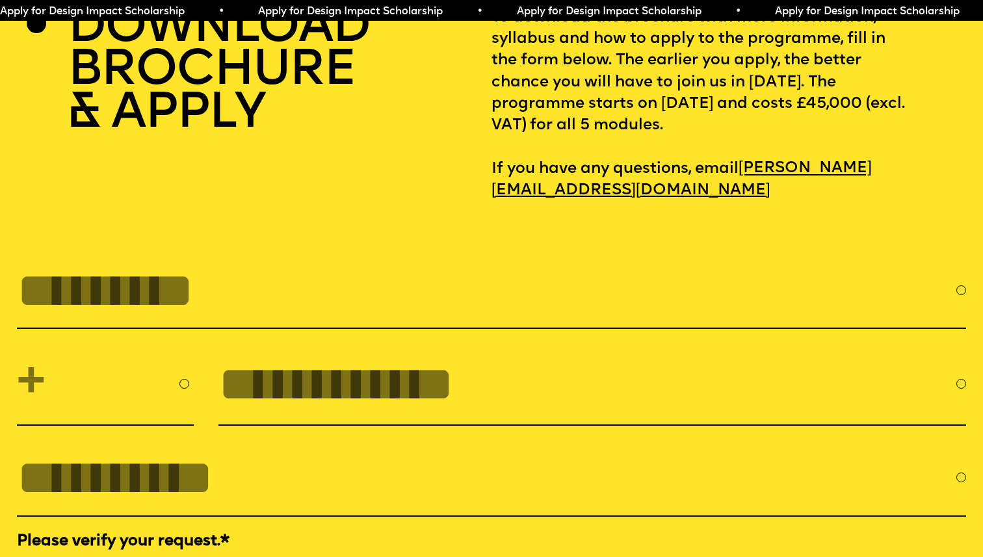
click at [962, 270] on div at bounding box center [491, 291] width 949 height 76
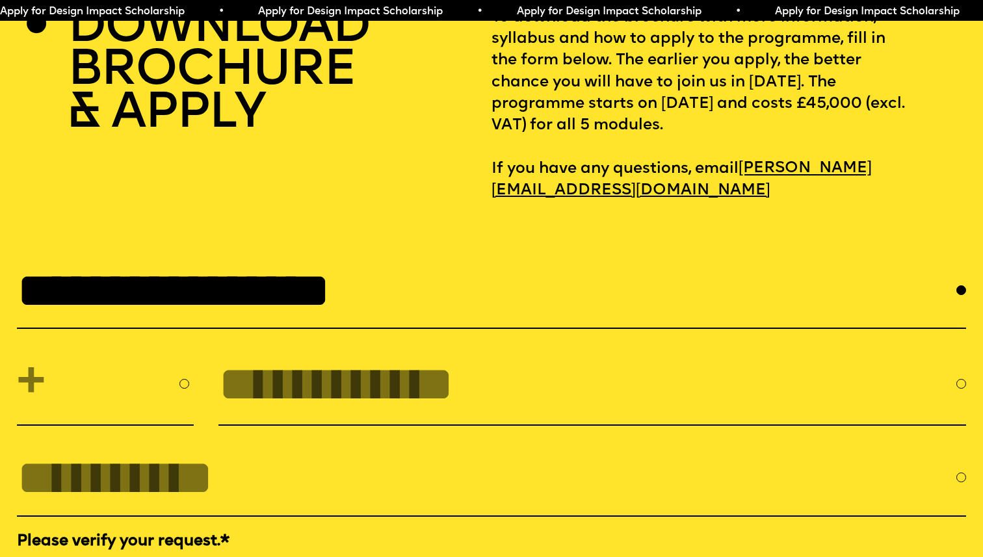
type input "**********"
click at [72, 378] on select "**********" at bounding box center [105, 384] width 177 height 61
select select "***"
click at [237, 369] on input "tel" at bounding box center [586, 383] width 737 height 55
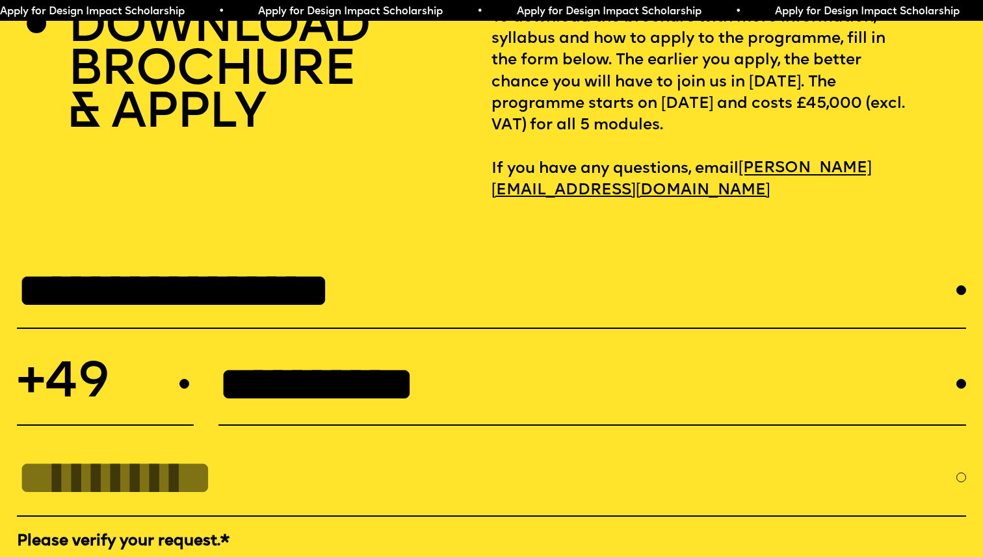
type input "**********"
click at [160, 450] on input "EMAIL *" at bounding box center [486, 477] width 939 height 55
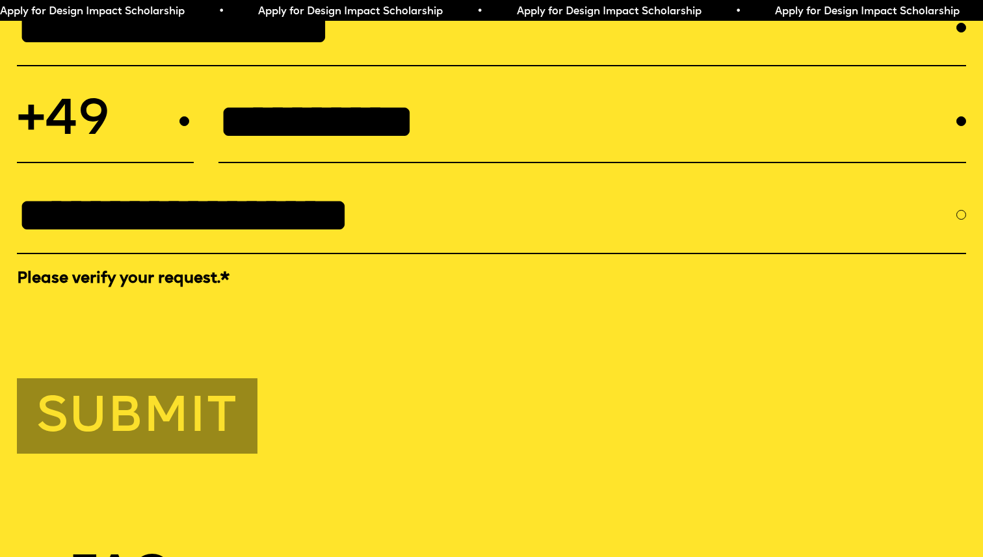
scroll to position [4612, 0]
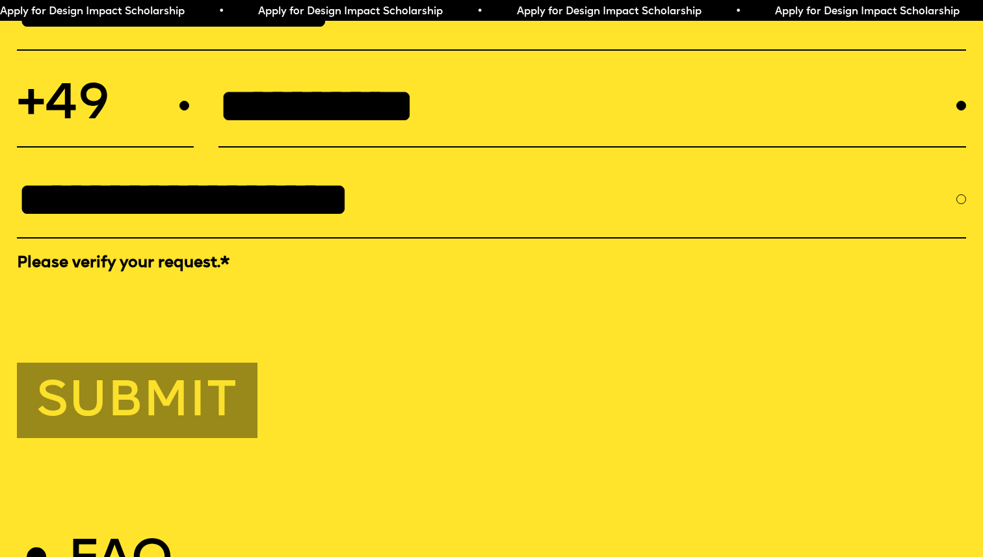
type input "**********"
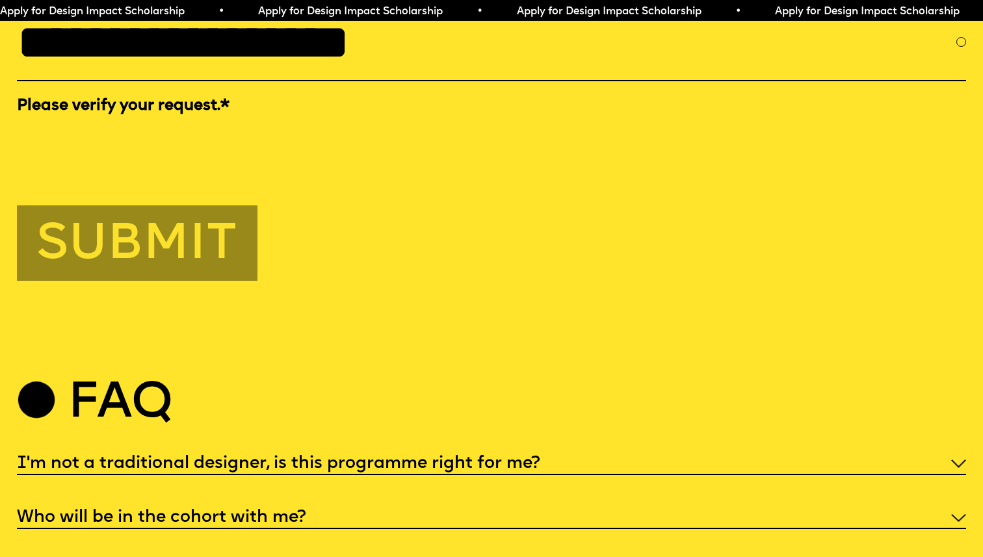
scroll to position [4797, 0]
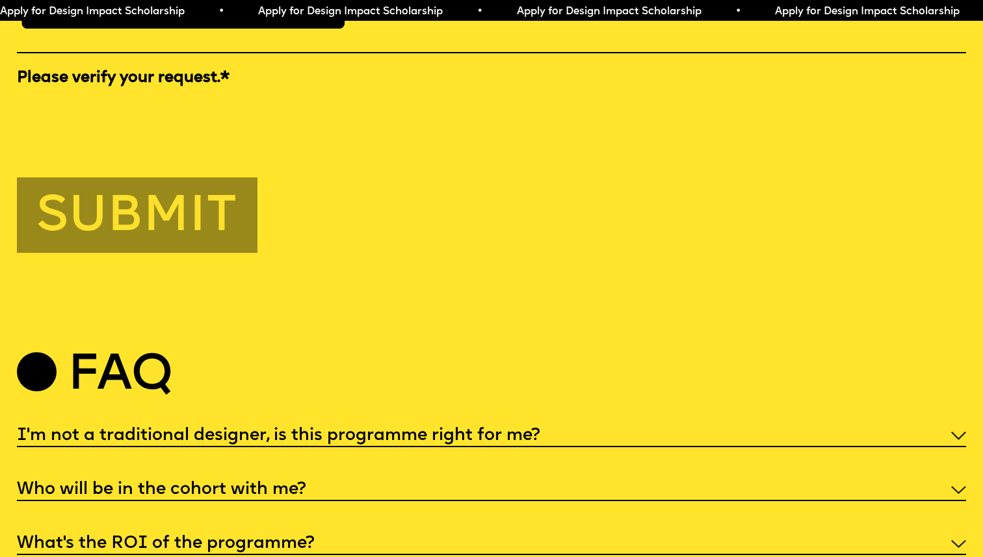
click at [167, 207] on button "Submit" at bounding box center [137, 215] width 240 height 75
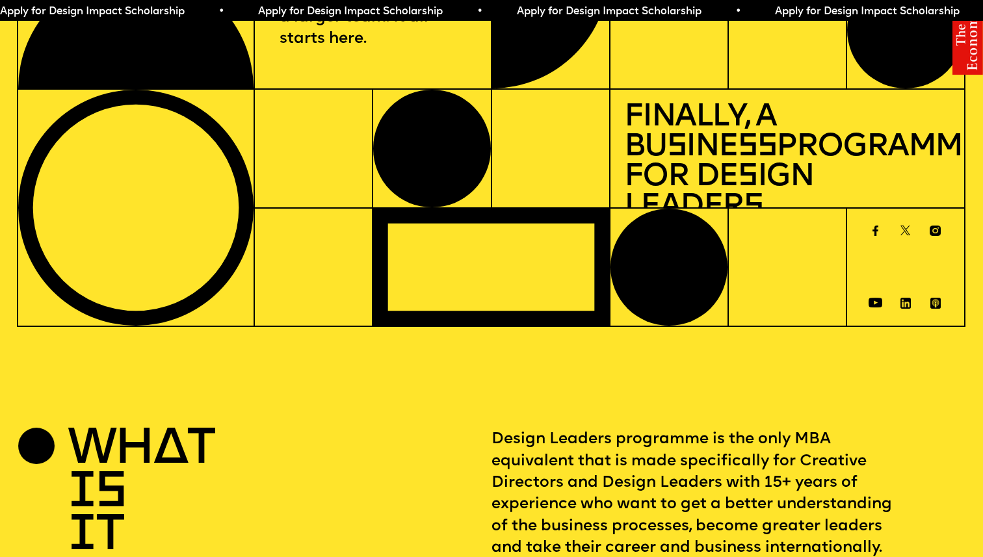
scroll to position [0, 0]
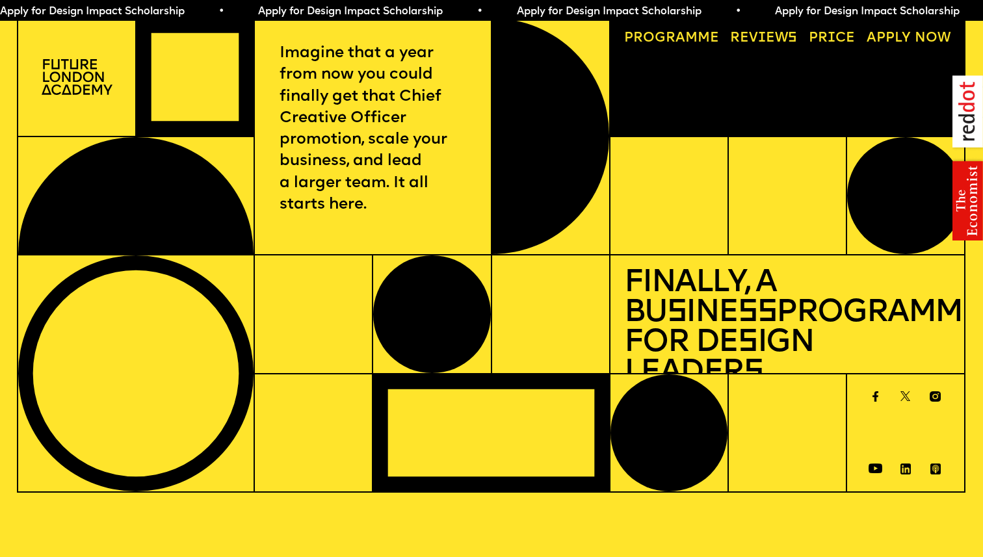
click at [68, 79] on img at bounding box center [77, 77] width 71 height 36
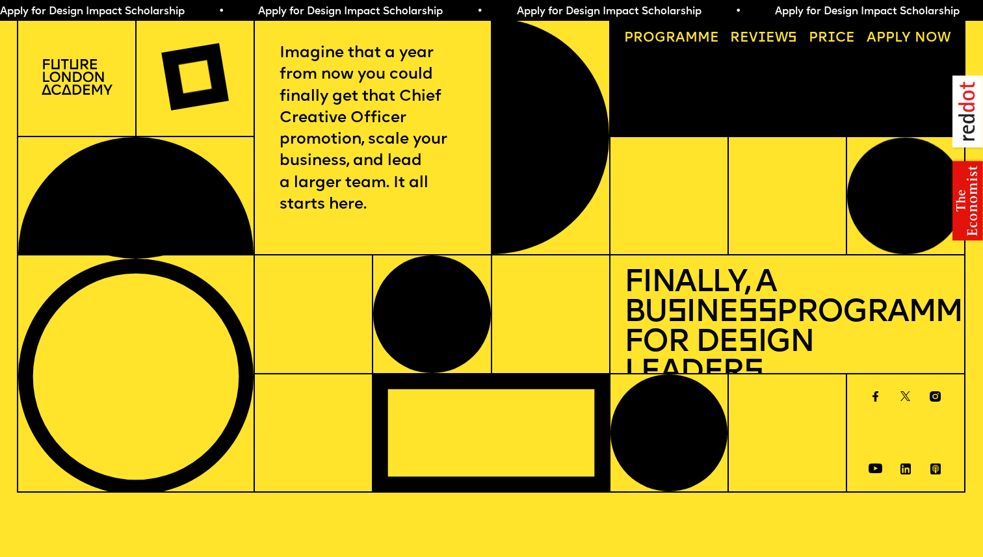
click at [68, 79] on img at bounding box center [77, 77] width 71 height 36
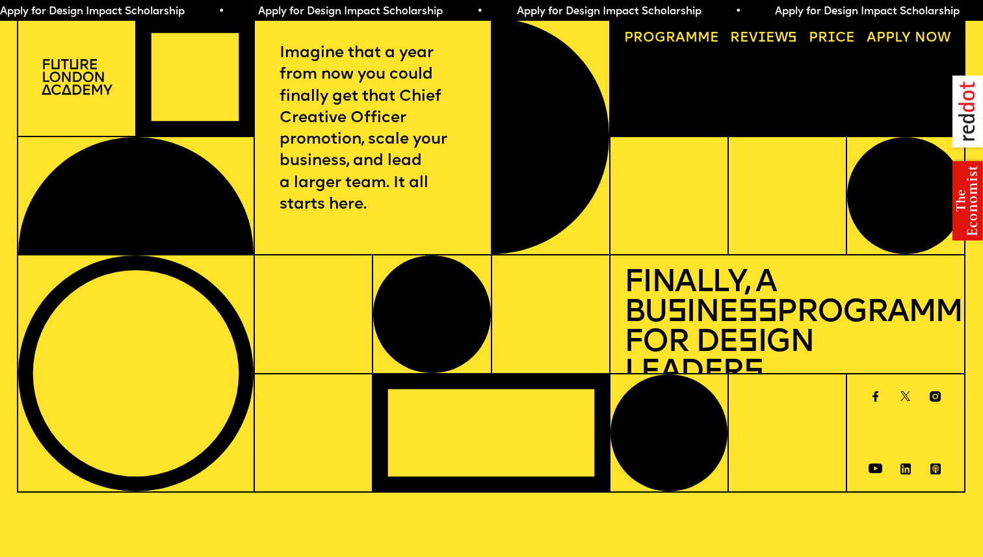
click at [68, 79] on img at bounding box center [77, 77] width 71 height 36
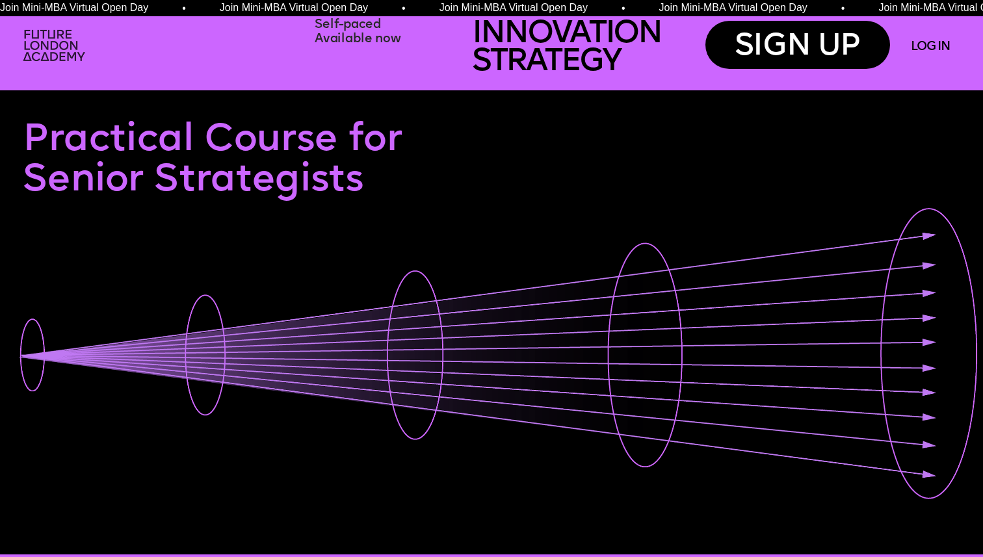
click at [49, 47] on img at bounding box center [56, 46] width 76 height 45
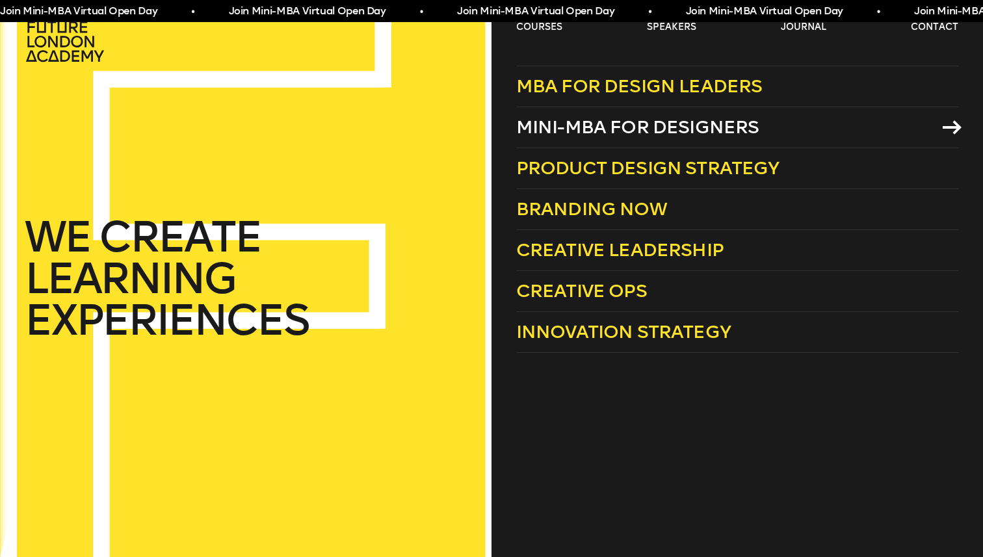
click at [570, 125] on span "Mini-MBA for Designers" at bounding box center [637, 126] width 243 height 21
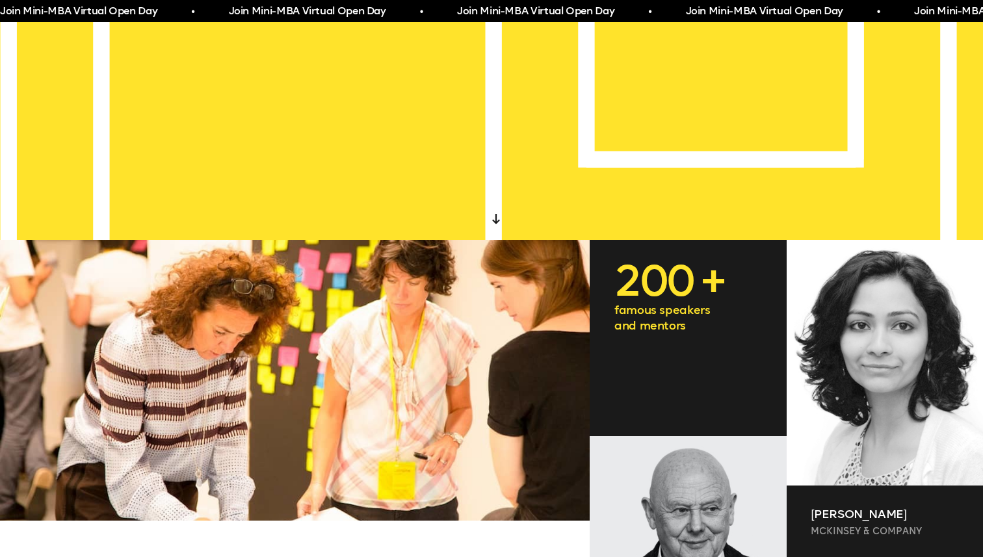
scroll to position [291, 0]
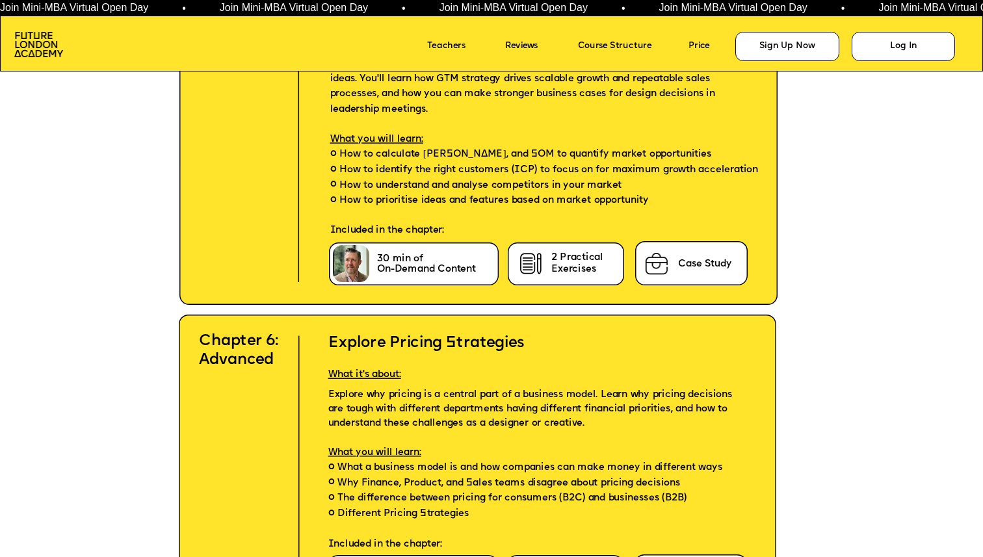
scroll to position [4634, 0]
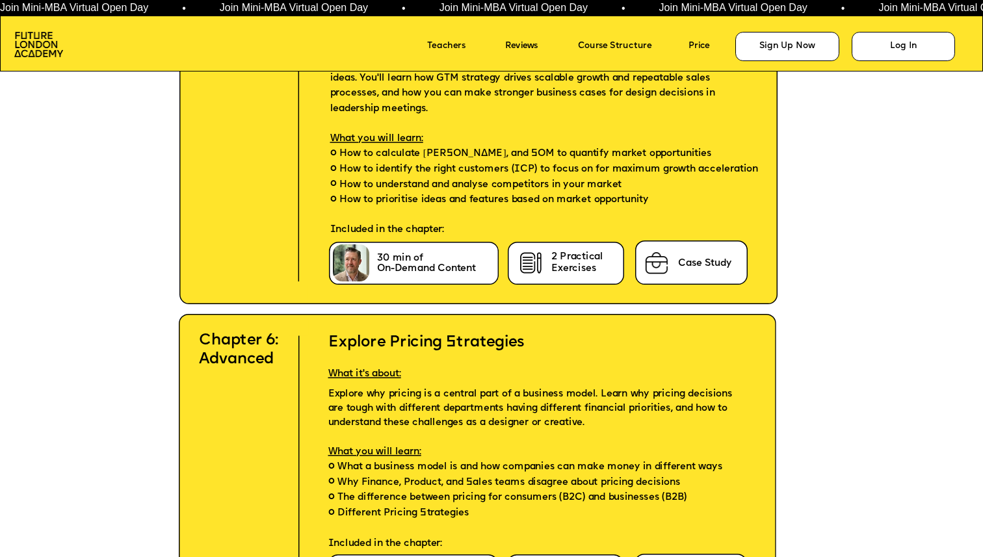
click at [558, 262] on span "2 Practical Exercises" at bounding box center [577, 263] width 52 height 20
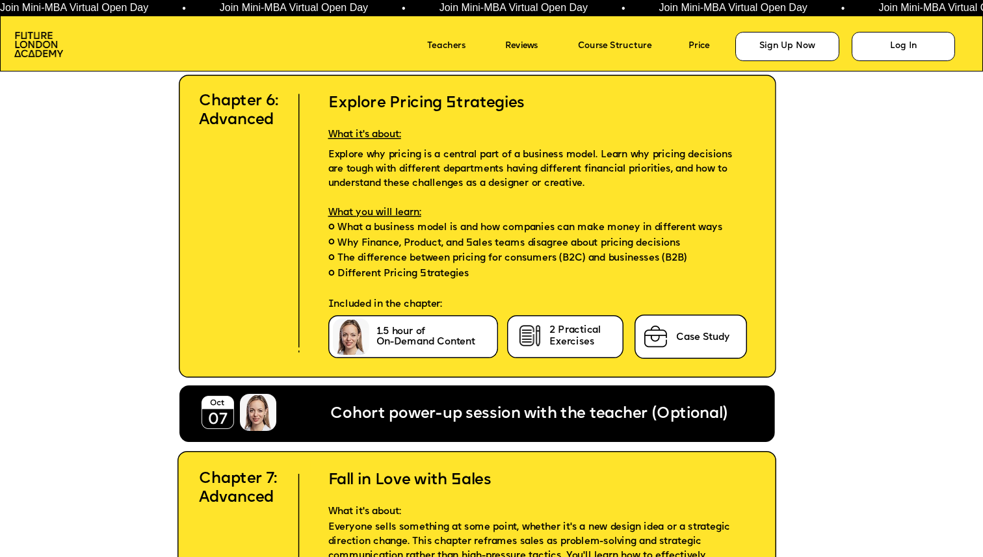
scroll to position [4832, 0]
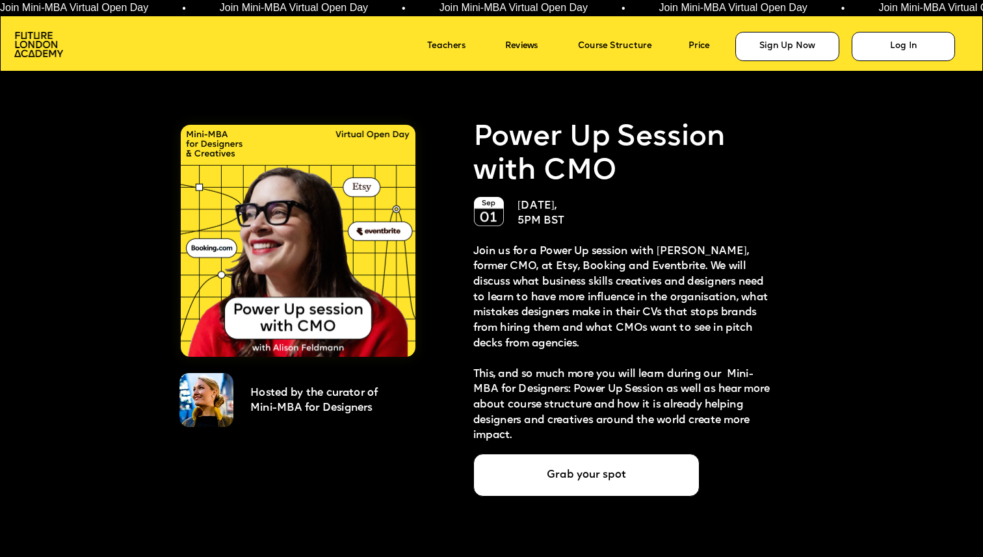
scroll to position [2453, 0]
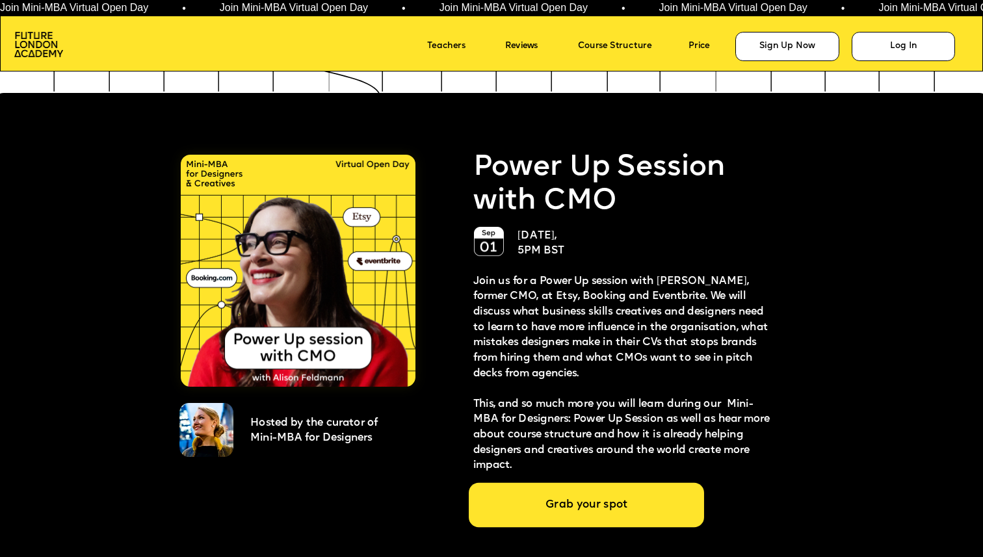
click at [590, 497] on div "Grab your spot" at bounding box center [586, 505] width 235 height 45
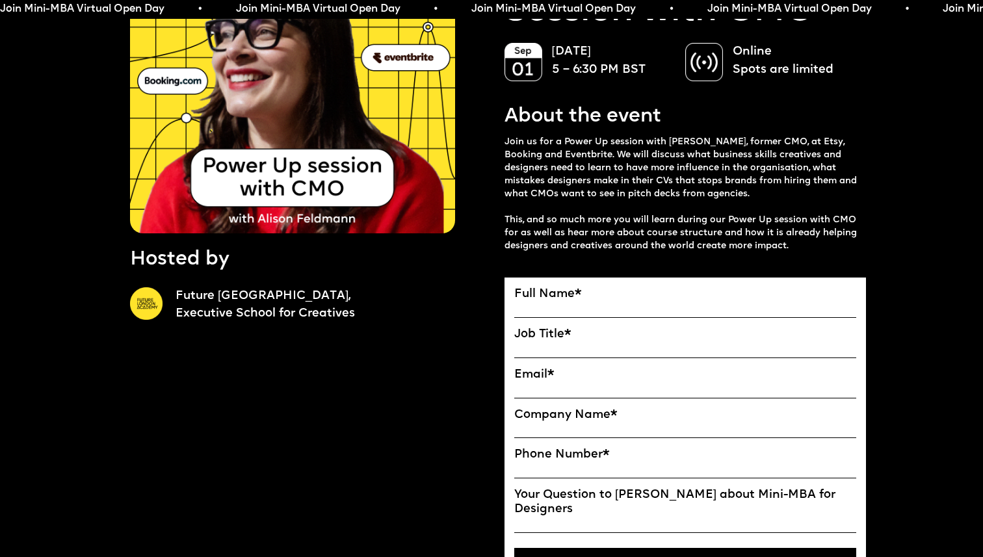
scroll to position [172, 0]
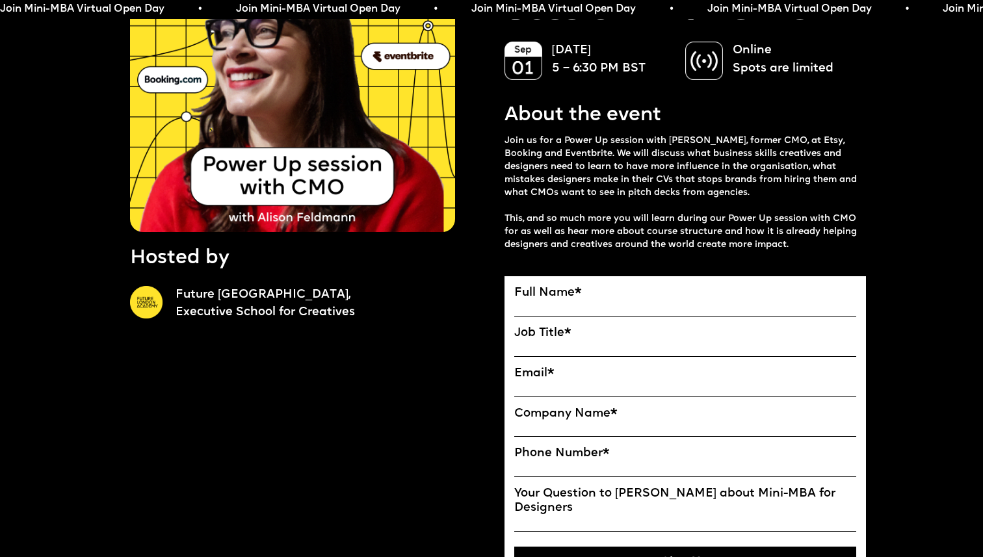
click at [553, 294] on label "Full Name *" at bounding box center [685, 293] width 342 height 14
click at [0, 0] on input "Full Name" at bounding box center [0, 0] width 0 height 0
click at [598, 304] on input "Full Name" at bounding box center [685, 308] width 342 height 16
type input "**********"
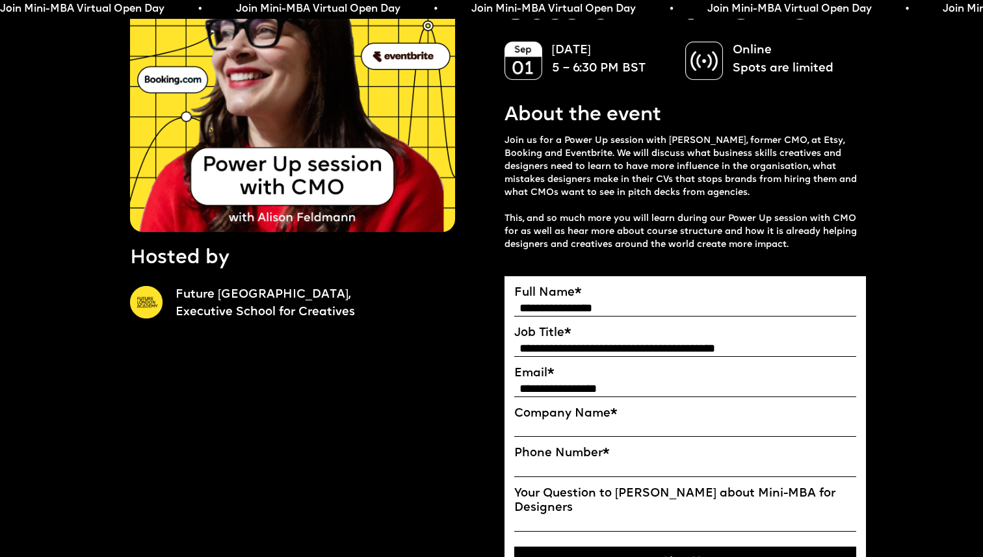
type input "**********"
click at [649, 350] on input "**********" at bounding box center [685, 349] width 342 height 16
type input "**********"
click at [547, 417] on label "Company Name *" at bounding box center [685, 414] width 342 height 14
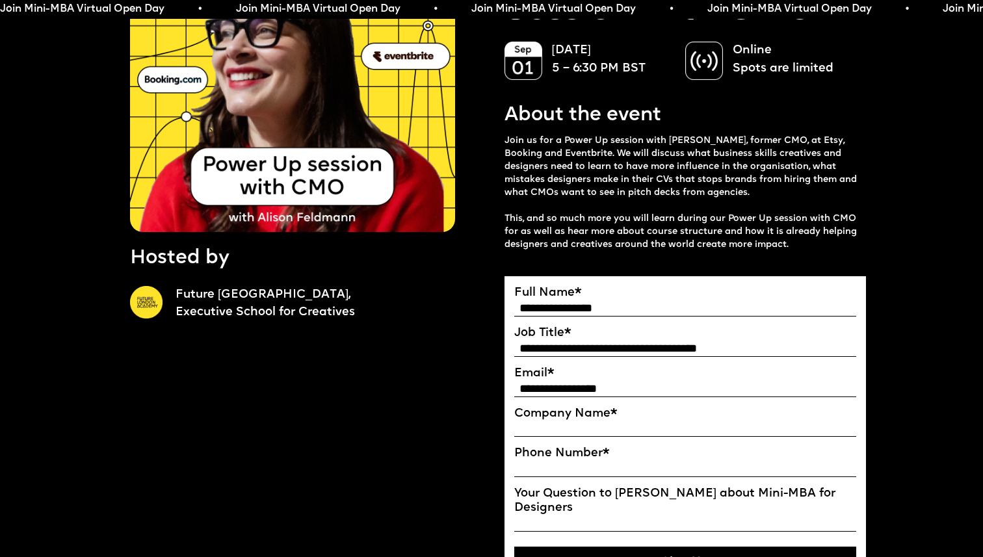
click at [0, 0] on input "Company Name" at bounding box center [0, 0] width 0 height 0
click at [519, 429] on input "Company Name" at bounding box center [685, 429] width 342 height 16
type input "**********"
click at [574, 469] on input "**********" at bounding box center [685, 469] width 342 height 16
click at [588, 465] on input "**********" at bounding box center [685, 469] width 342 height 16
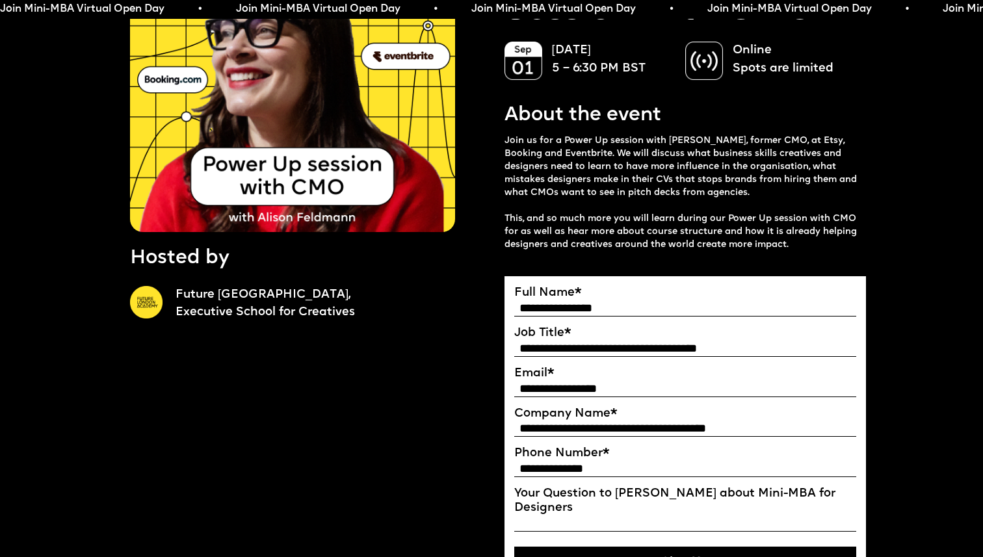
click at [612, 465] on input "**********" at bounding box center [685, 469] width 342 height 16
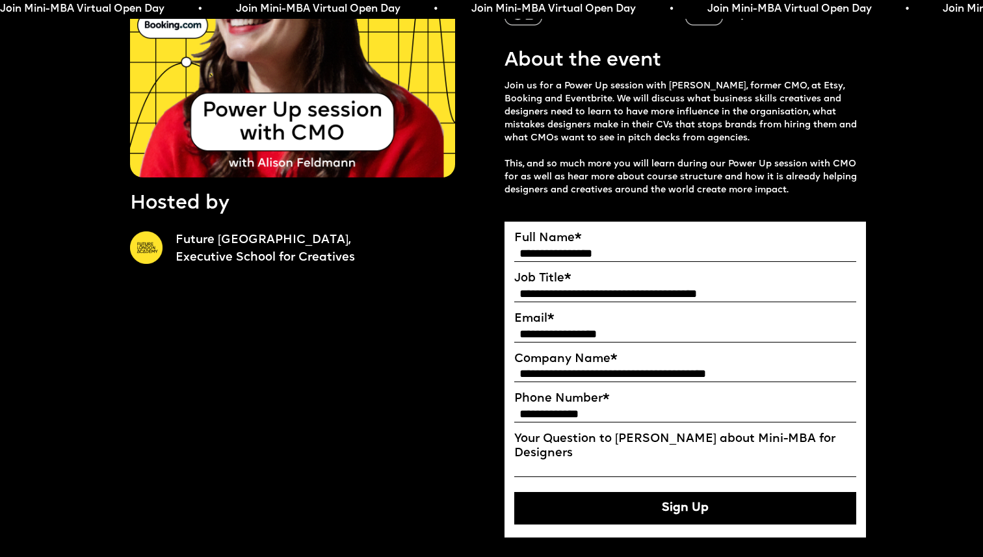
scroll to position [232, 0]
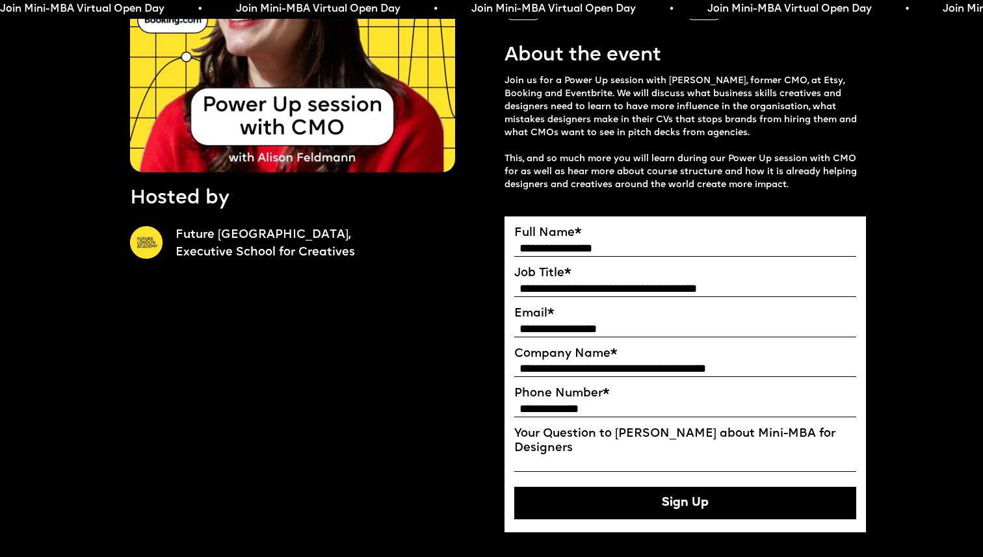
type input "**********"
click at [702, 433] on label "Your Question to Ekaterina about Mini-MBA for Designers" at bounding box center [685, 441] width 342 height 29
click at [702, 456] on input "Your Question to Ekaterina about Mini-MBA for Designers" at bounding box center [685, 464] width 342 height 16
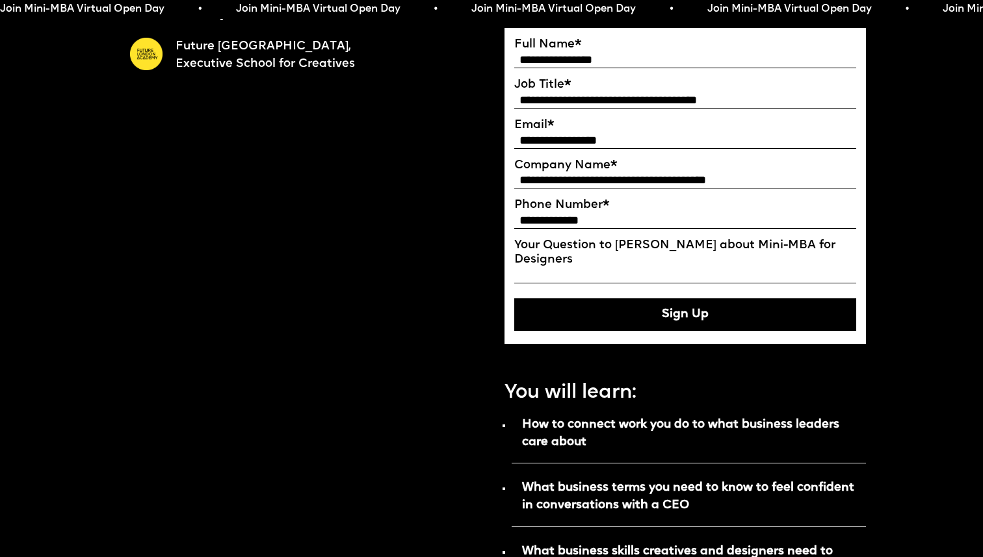
scroll to position [396, 0]
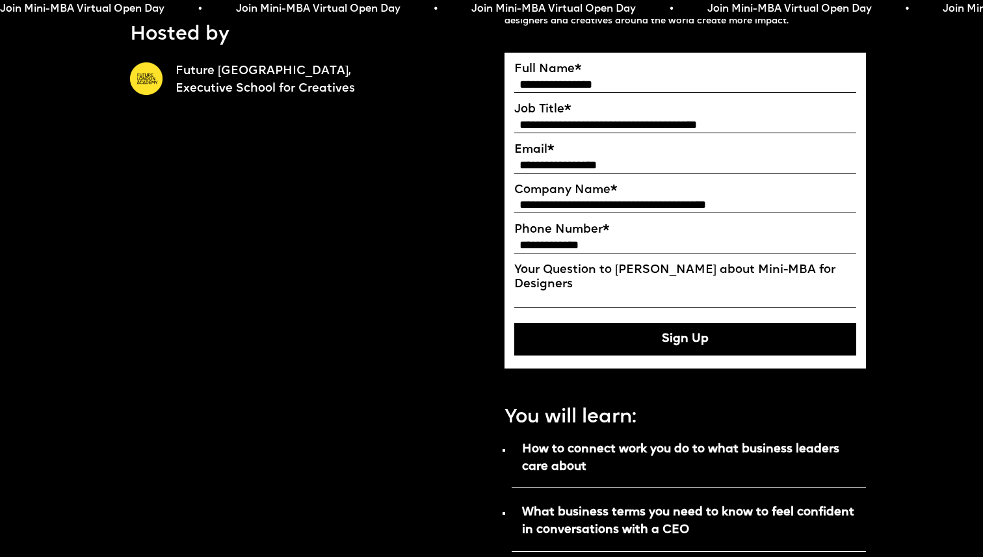
click at [631, 331] on button "Sign Up" at bounding box center [685, 339] width 342 height 33
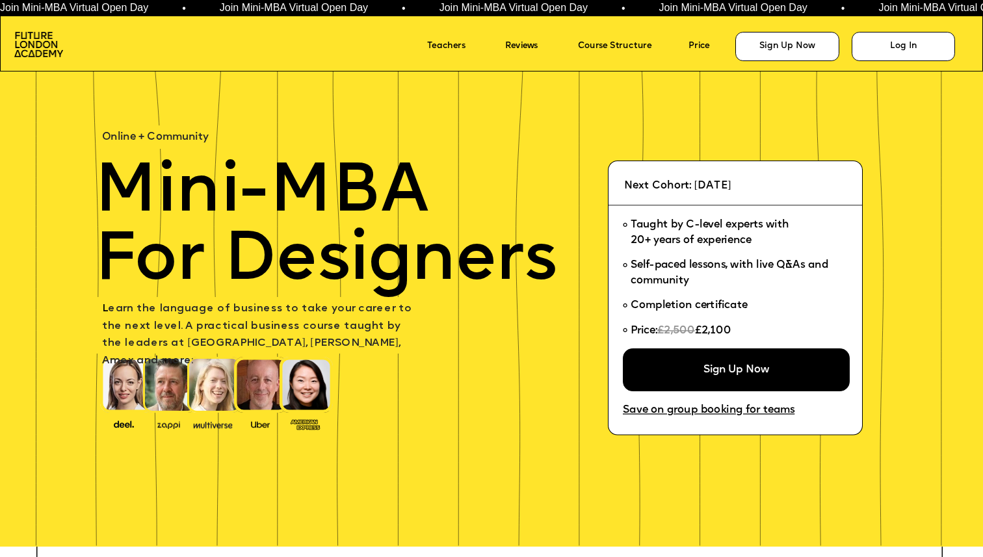
scroll to position [2453, 0]
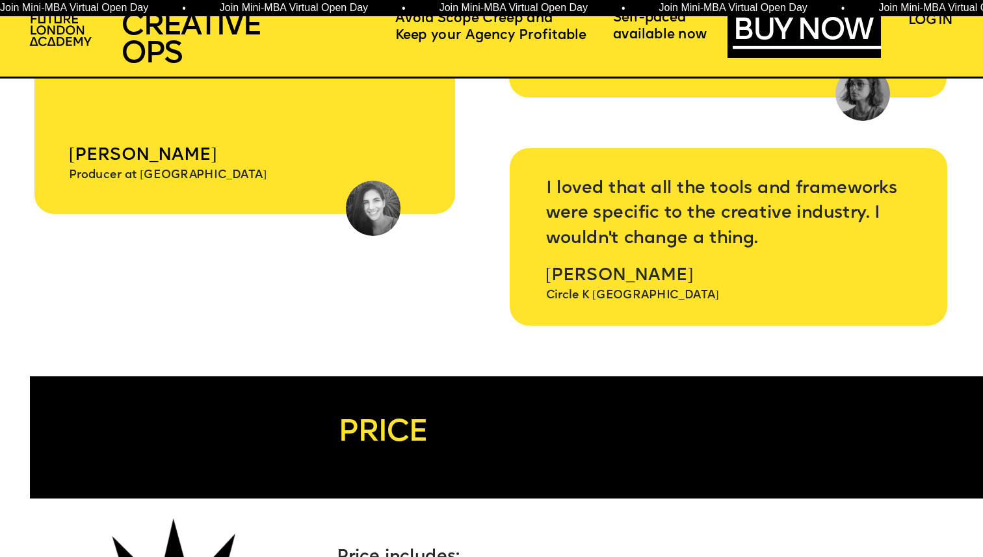
click at [798, 242] on p "I loved that all the tools and frameworks were specific to the creative industr…" at bounding box center [723, 214] width 355 height 75
